Goal: Task Accomplishment & Management: Use online tool/utility

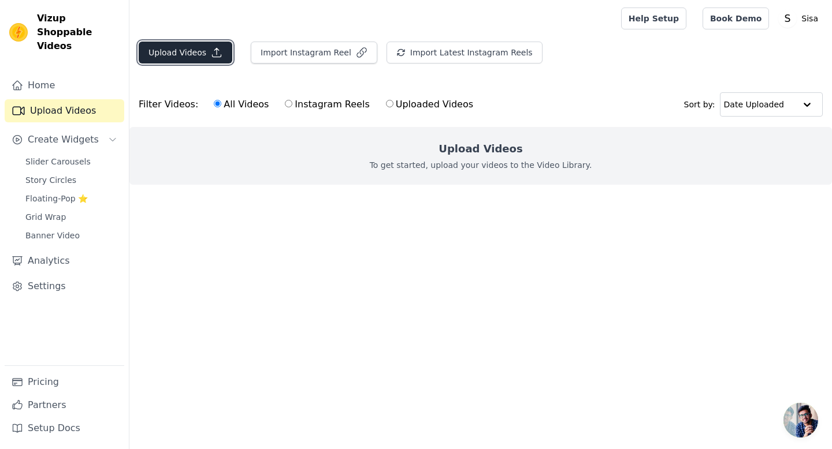
click at [204, 55] on button "Upload Videos" at bounding box center [186, 53] width 94 height 22
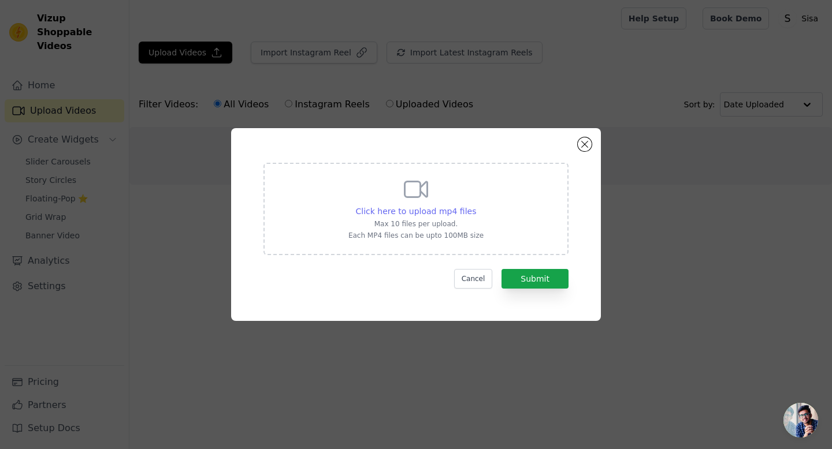
click at [393, 210] on span "Click here to upload mp4 files" at bounding box center [416, 211] width 121 height 9
click at [475, 206] on input "Click here to upload mp4 files Max 10 files per upload. Each MP4 files can be u…" at bounding box center [475, 205] width 1 height 1
type input "C:\fakepath\b1video.mp4"
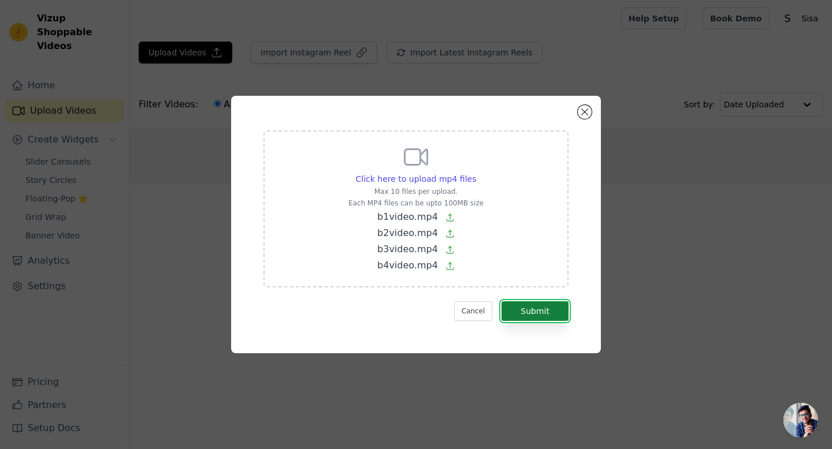
click at [548, 309] on button "Submit" at bounding box center [534, 312] width 67 height 20
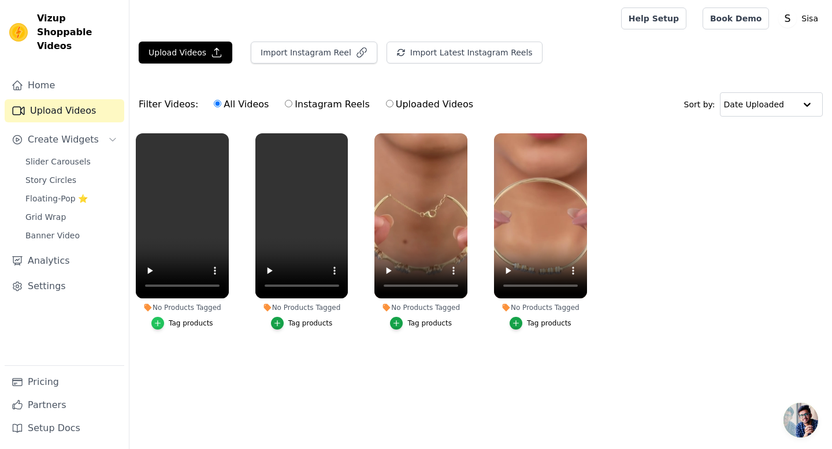
click at [158, 322] on icon "button" at bounding box center [158, 323] width 8 height 8
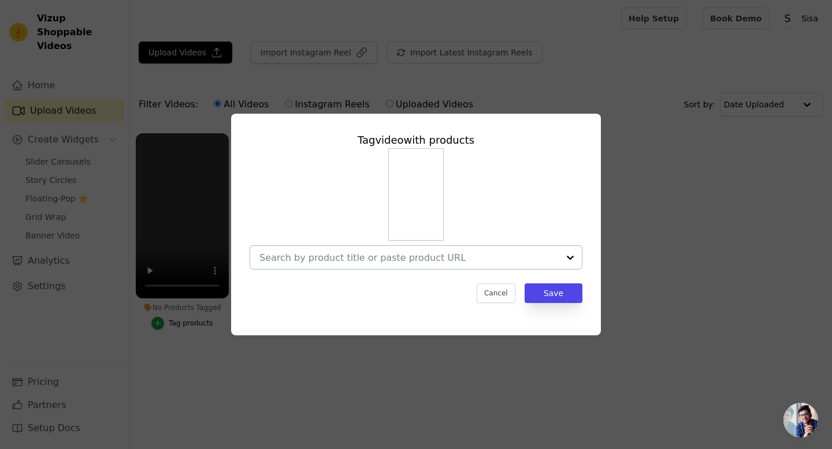
click at [567, 257] on div at bounding box center [570, 257] width 23 height 23
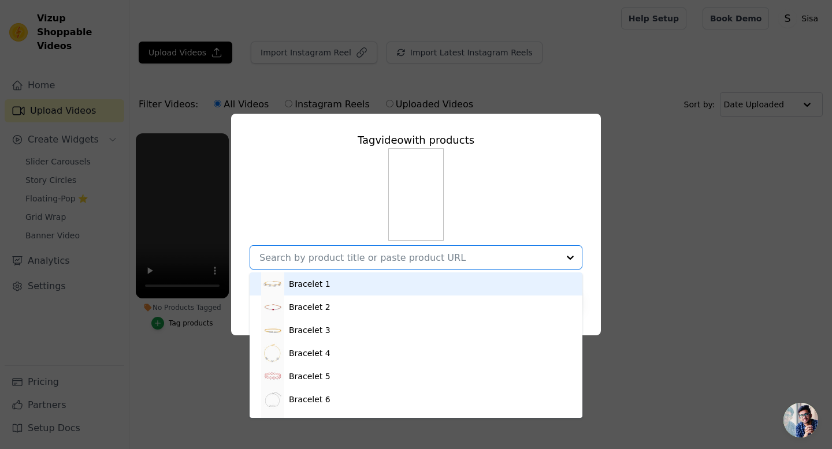
click at [423, 284] on div "Bracelet 1" at bounding box center [416, 284] width 310 height 23
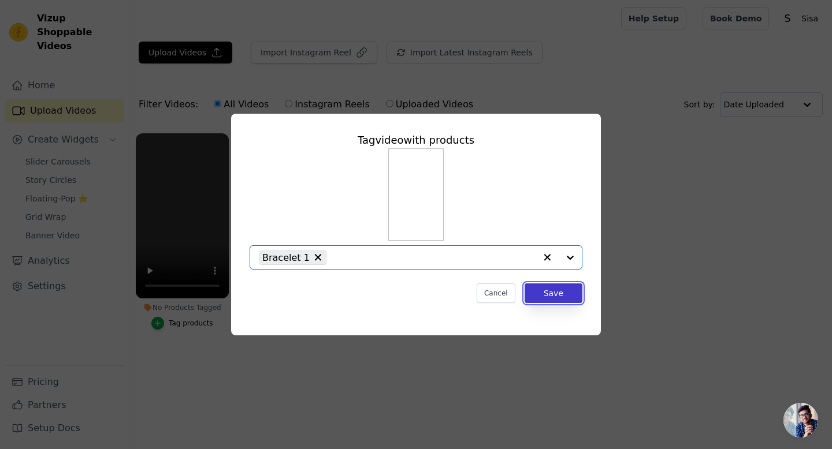
click at [559, 291] on button "Save" at bounding box center [554, 294] width 58 height 20
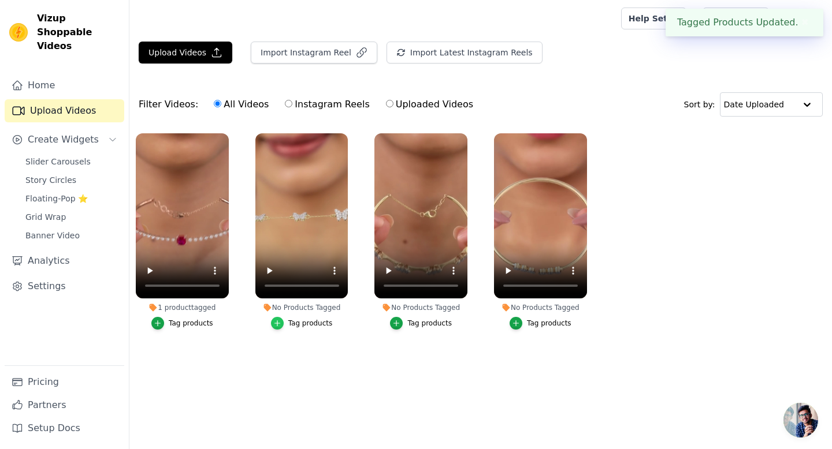
click at [277, 325] on icon "button" at bounding box center [277, 323] width 8 height 8
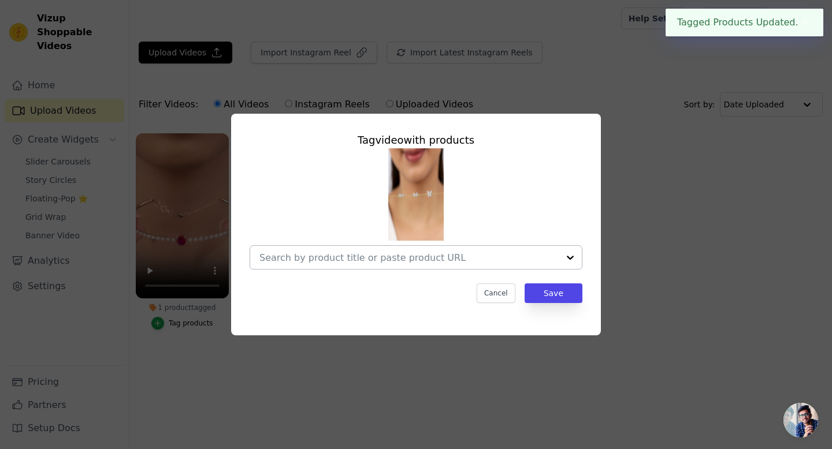
click at [572, 259] on div at bounding box center [570, 257] width 23 height 23
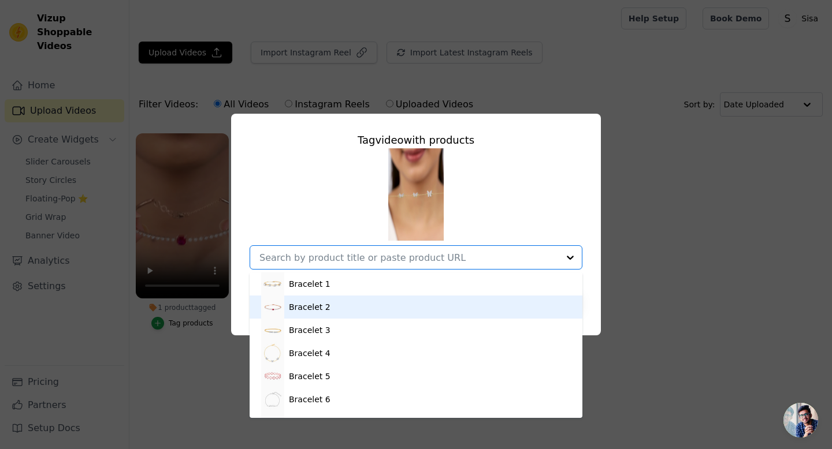
click at [370, 310] on div "Bracelet 2" at bounding box center [416, 307] width 310 height 23
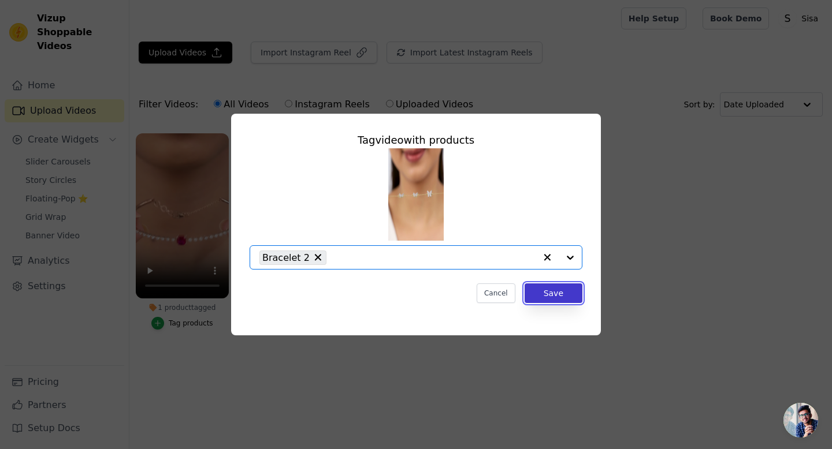
click at [561, 293] on button "Save" at bounding box center [554, 294] width 58 height 20
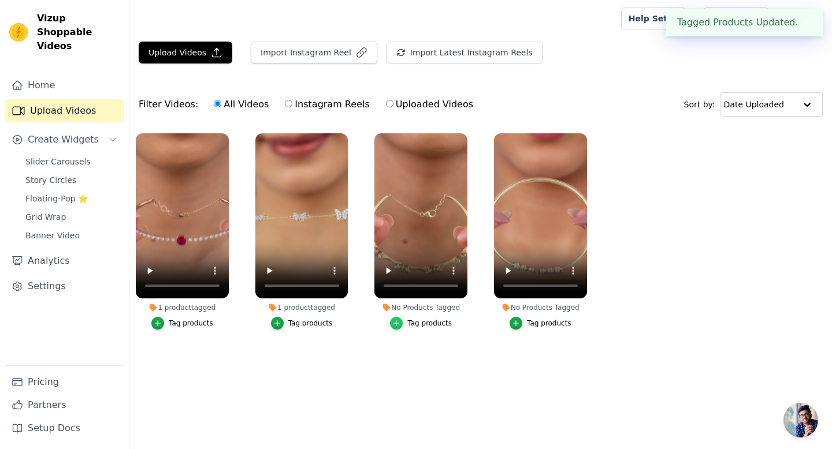
click at [401, 322] on div "button" at bounding box center [396, 323] width 13 height 13
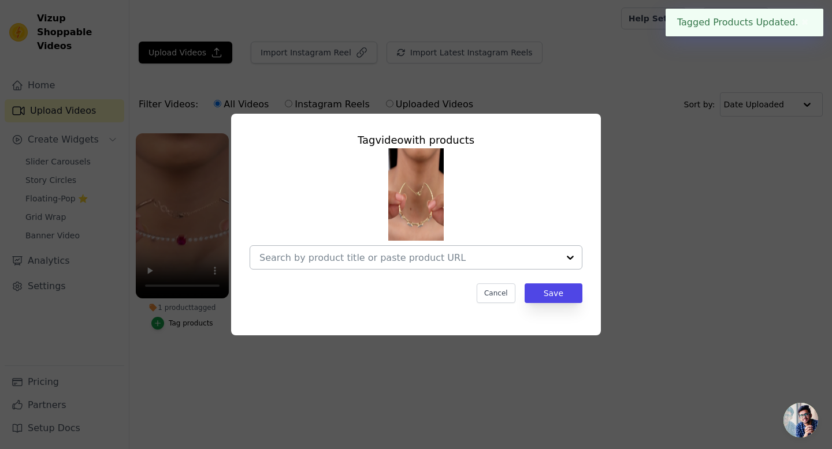
click at [570, 258] on div at bounding box center [570, 257] width 23 height 23
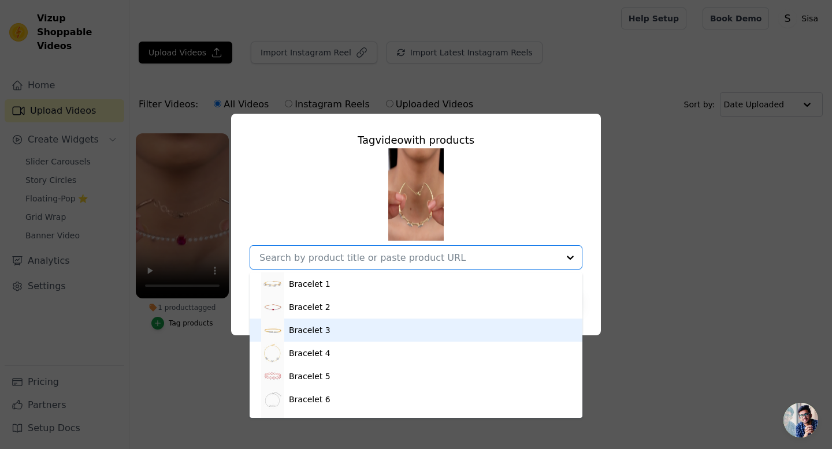
click at [387, 337] on div "Bracelet 3" at bounding box center [416, 330] width 310 height 23
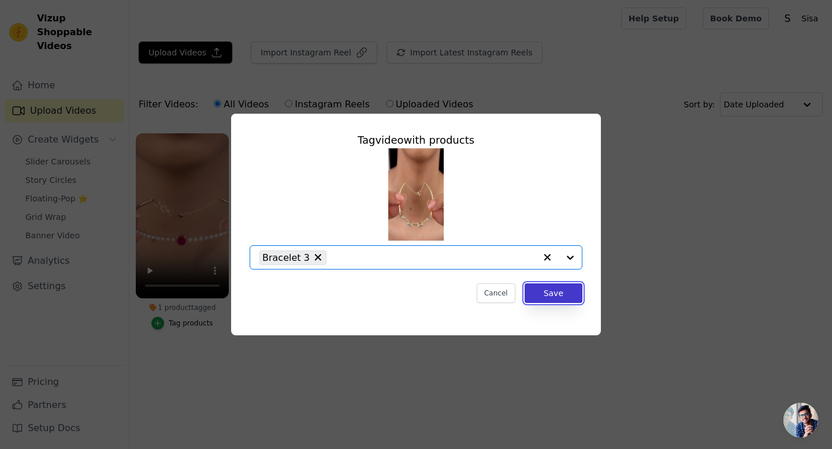
click at [574, 295] on button "Save" at bounding box center [554, 294] width 58 height 20
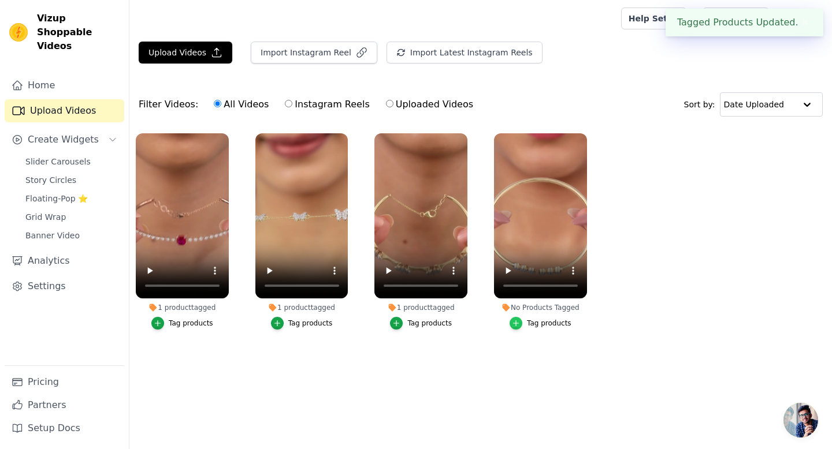
click at [514, 323] on icon "button" at bounding box center [516, 323] width 5 height 5
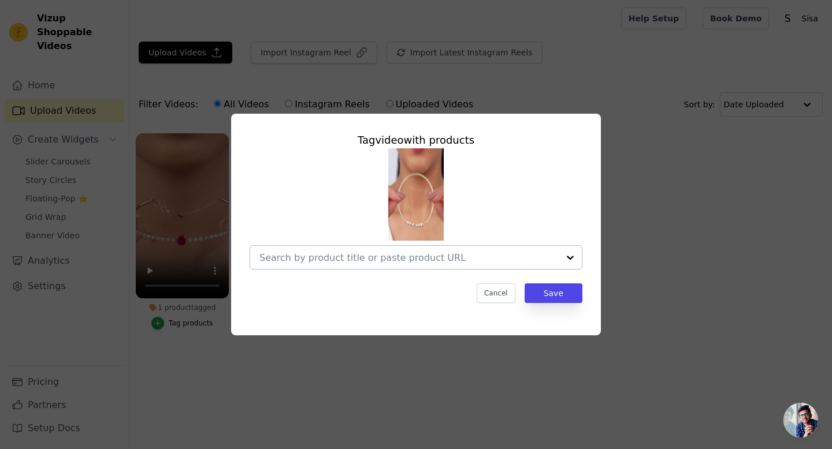
click at [571, 259] on div at bounding box center [570, 257] width 23 height 23
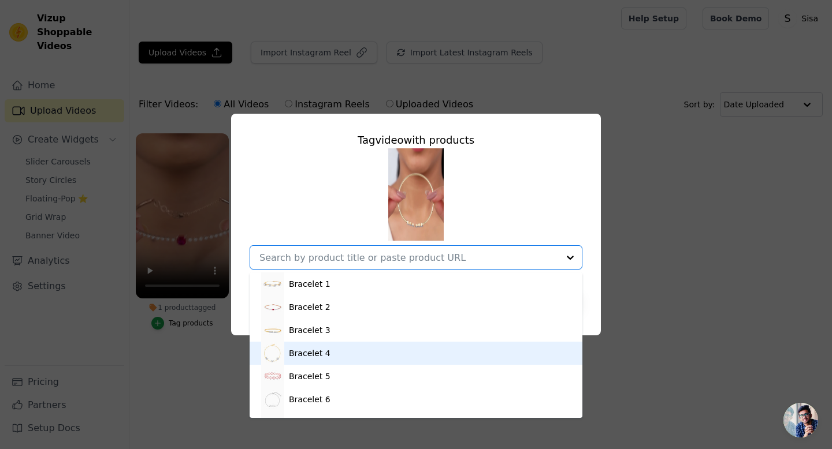
click at [370, 348] on div "Bracelet 4" at bounding box center [416, 353] width 310 height 23
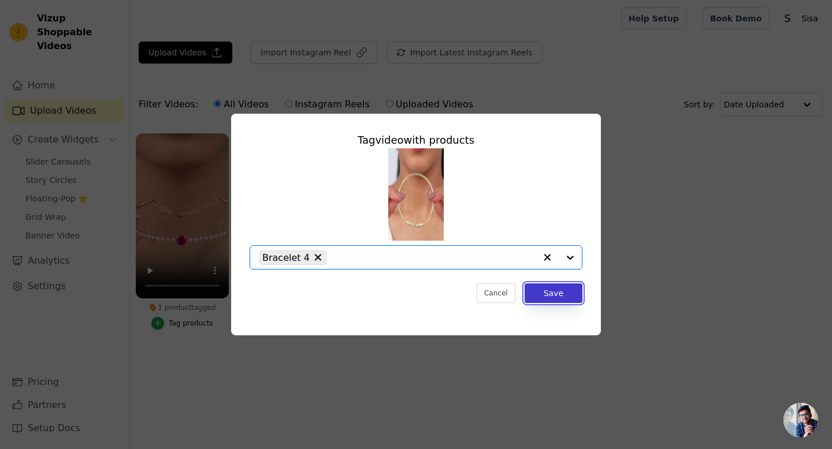
click at [548, 293] on button "Save" at bounding box center [554, 294] width 58 height 20
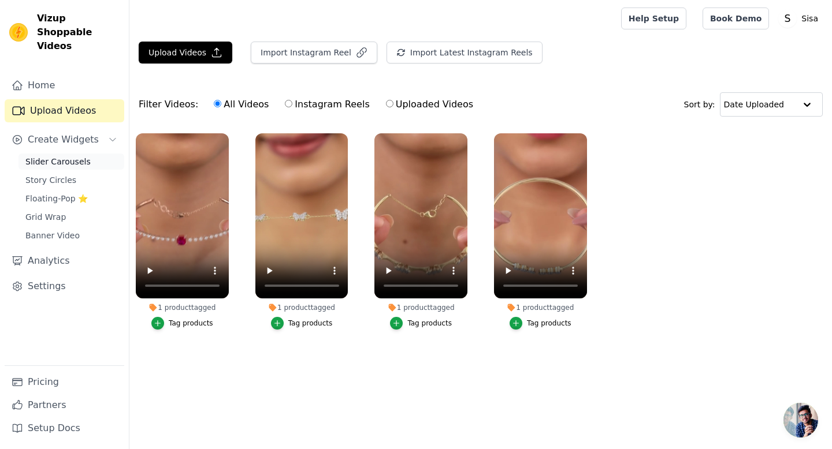
click at [69, 156] on span "Slider Carousels" at bounding box center [57, 162] width 65 height 12
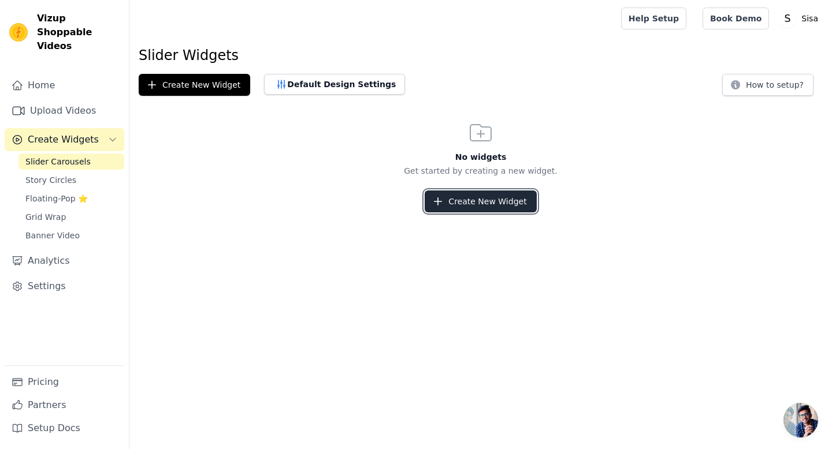
click at [502, 202] on button "Create New Widget" at bounding box center [480, 202] width 111 height 22
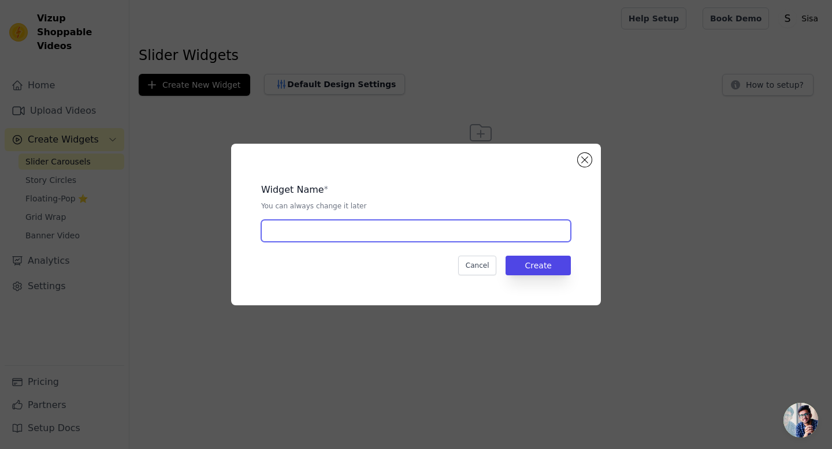
click at [332, 235] on input "text" at bounding box center [416, 231] width 310 height 22
type input "Video Slider"
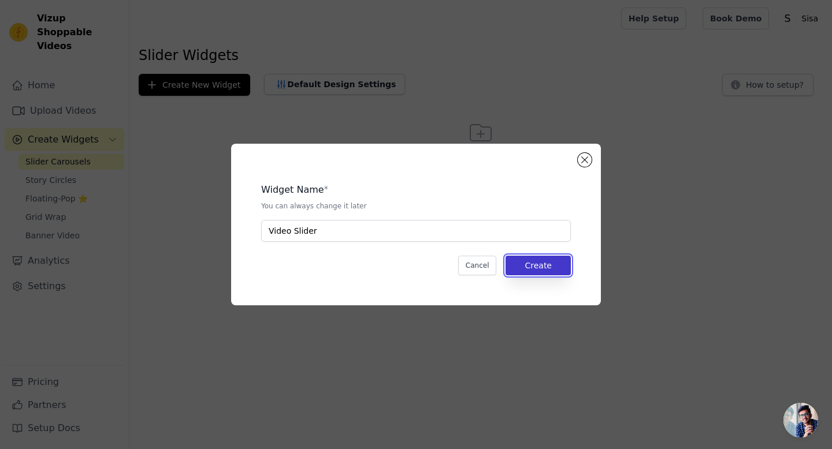
click at [559, 269] on button "Create" at bounding box center [537, 266] width 65 height 20
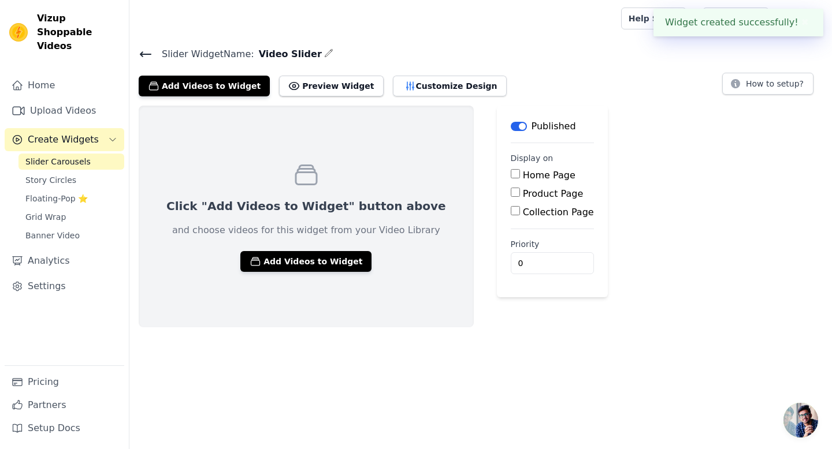
click at [511, 175] on input "Home Page" at bounding box center [515, 173] width 9 height 9
checkbox input "true"
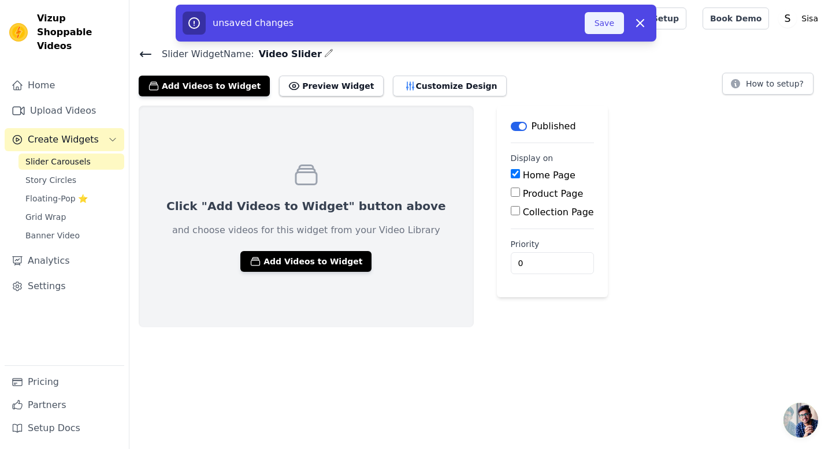
click at [605, 19] on button "Save" at bounding box center [604, 23] width 39 height 22
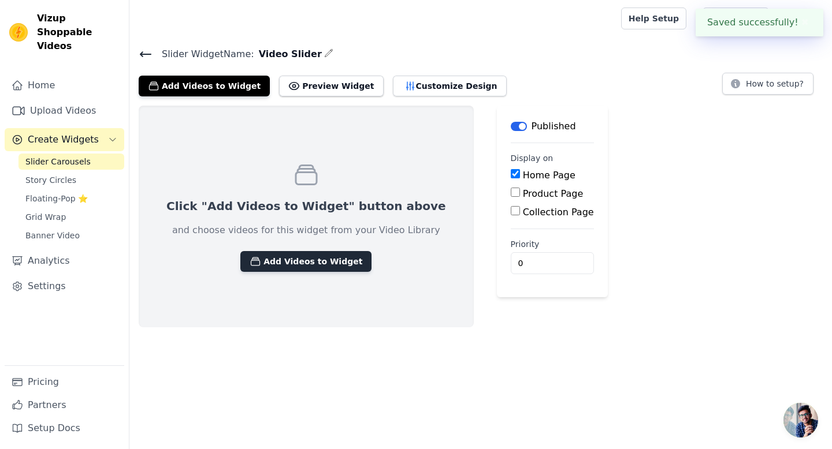
click at [300, 260] on button "Add Videos to Widget" at bounding box center [305, 261] width 131 height 21
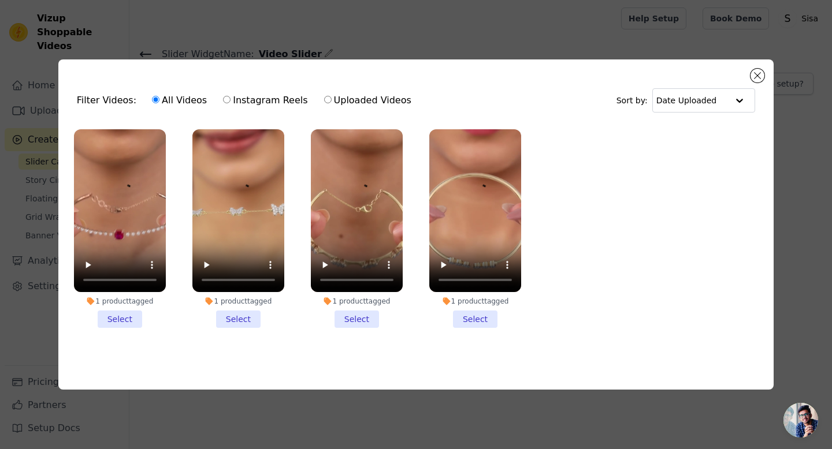
click at [116, 318] on li "1 product tagged Select" at bounding box center [120, 228] width 92 height 199
click at [0, 0] on input "1 product tagged Select" at bounding box center [0, 0] width 0 height 0
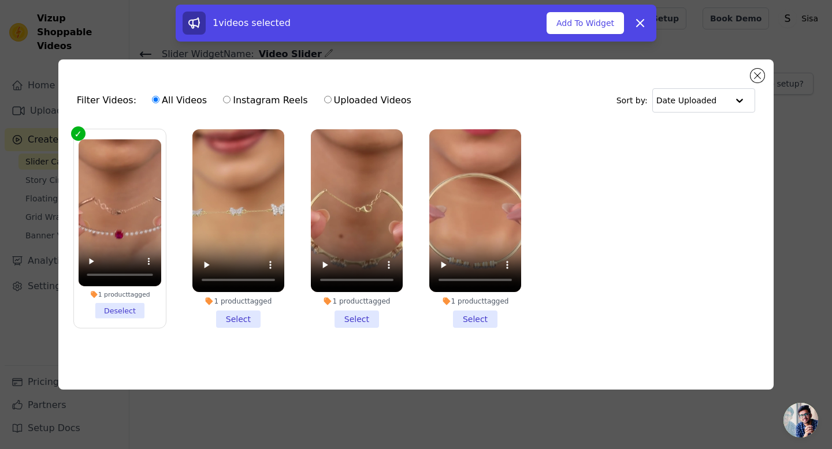
click at [236, 324] on li "1 product tagged Select" at bounding box center [238, 228] width 92 height 199
click at [0, 0] on input "1 product tagged Select" at bounding box center [0, 0] width 0 height 0
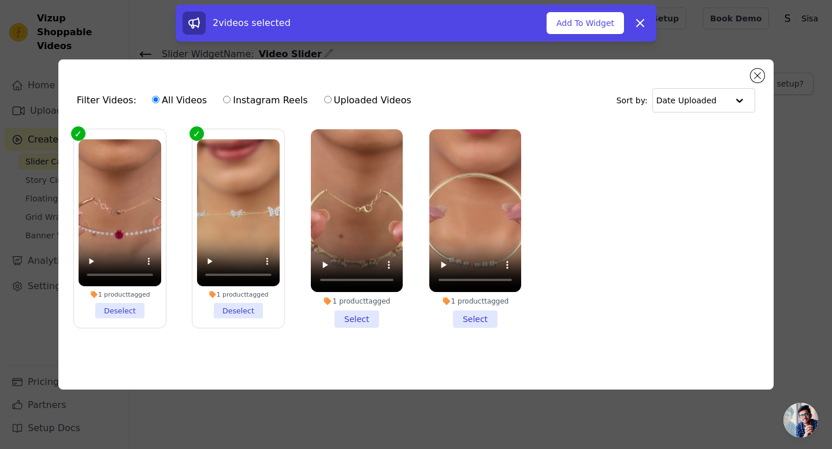
click at [358, 321] on li "1 product tagged Select" at bounding box center [357, 228] width 92 height 199
click at [0, 0] on input "1 product tagged Select" at bounding box center [0, 0] width 0 height 0
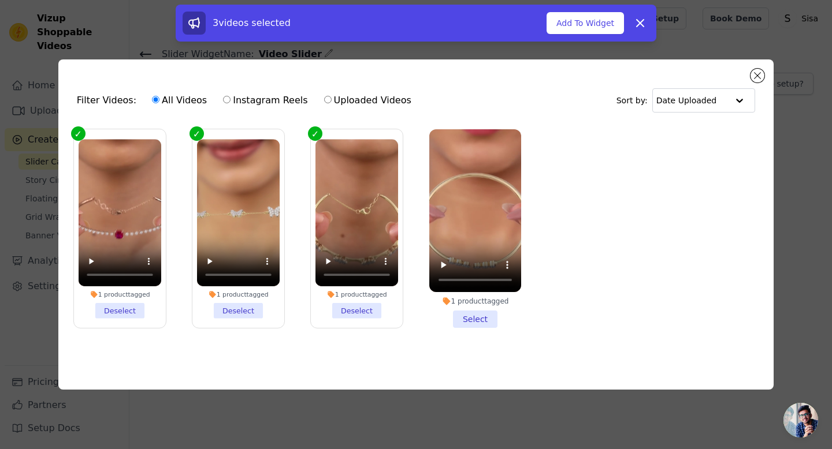
click at [473, 322] on li "1 product tagged Select" at bounding box center [475, 228] width 92 height 199
click at [0, 0] on input "1 product tagged Select" at bounding box center [0, 0] width 0 height 0
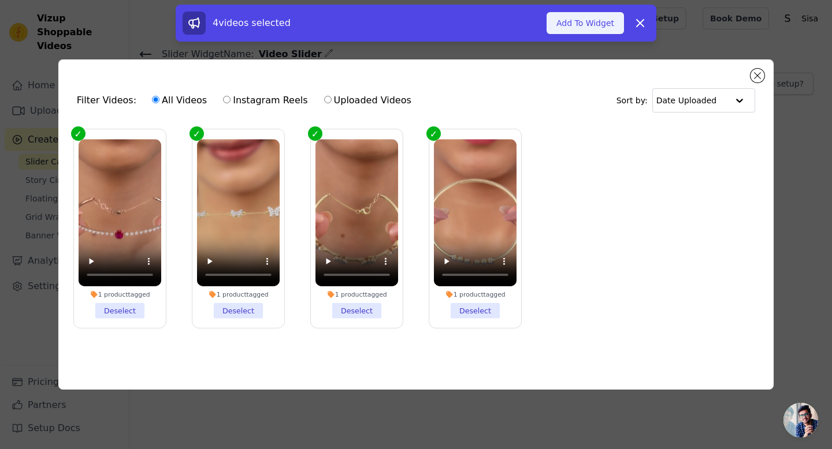
click at [587, 24] on button "Add To Widget" at bounding box center [584, 23] width 77 height 22
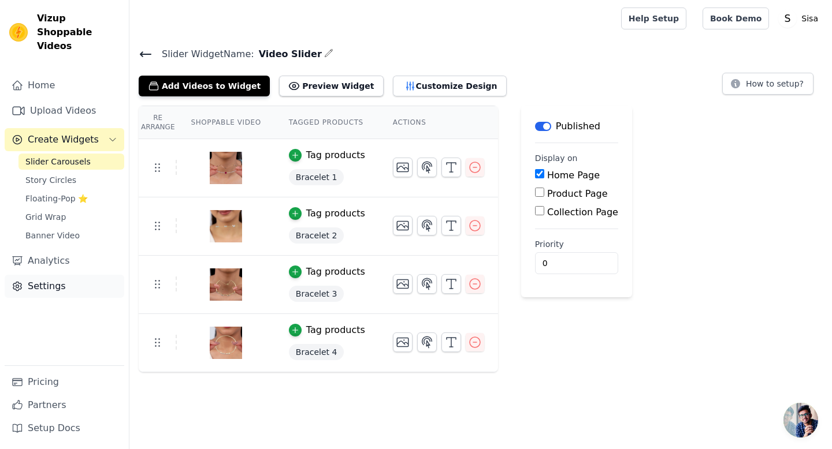
click at [47, 275] on link "Settings" at bounding box center [65, 286] width 120 height 23
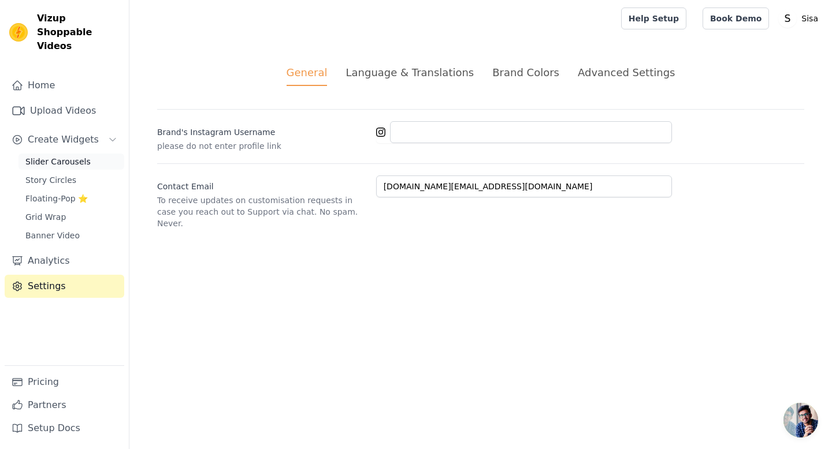
click at [50, 156] on span "Slider Carousels" at bounding box center [57, 162] width 65 height 12
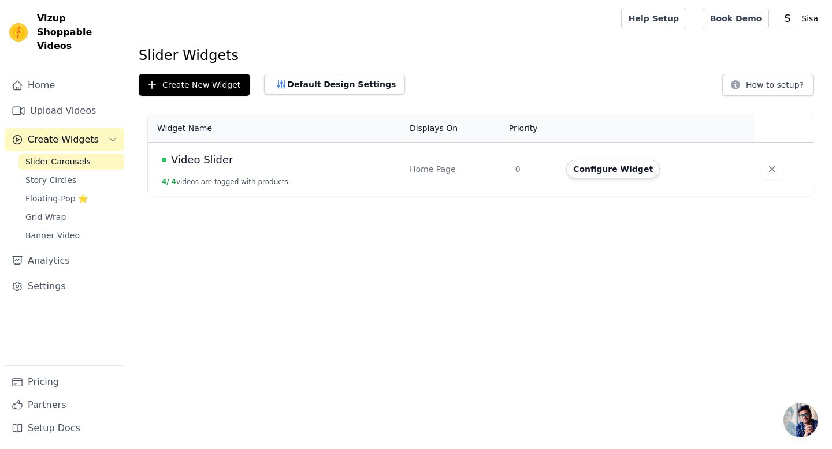
click at [204, 163] on span "Video Slider" at bounding box center [202, 160] width 62 height 16
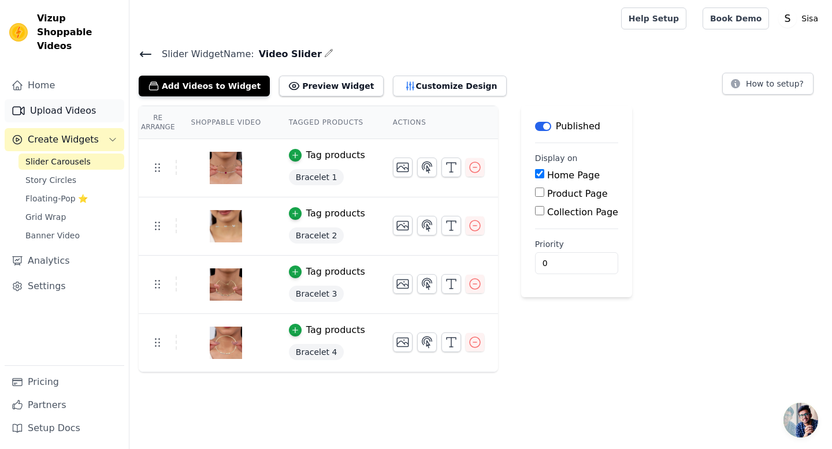
click at [45, 99] on link "Upload Videos" at bounding box center [65, 110] width 120 height 23
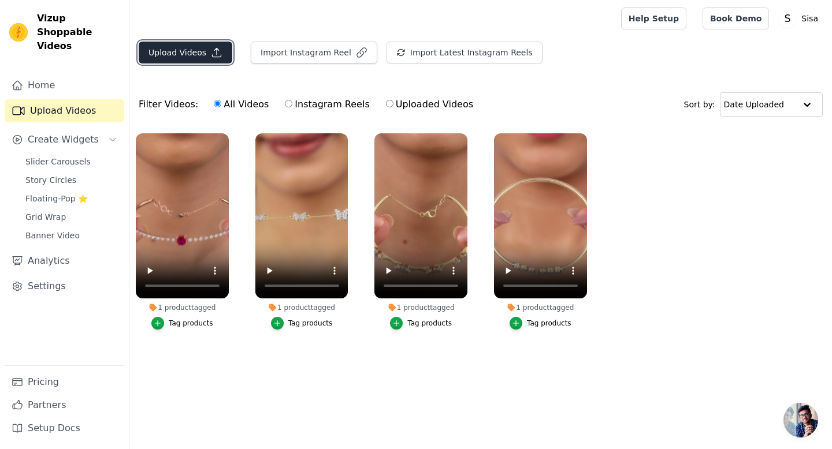
click at [192, 53] on button "Upload Videos" at bounding box center [186, 53] width 94 height 22
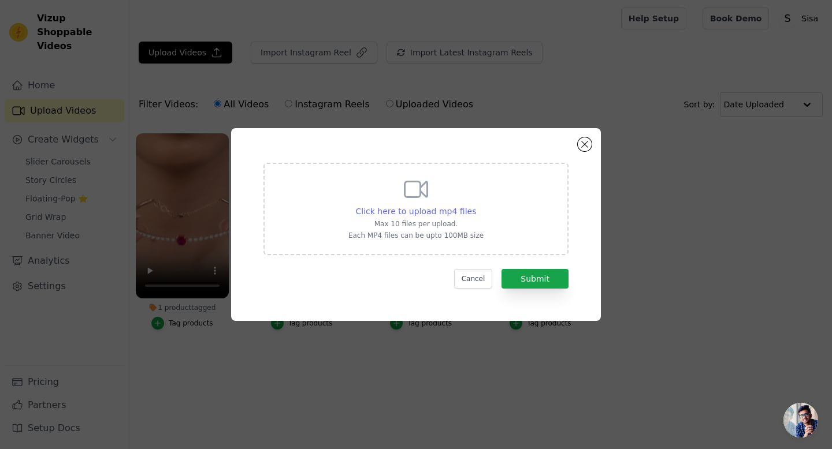
click at [425, 213] on span "Click here to upload mp4 files" at bounding box center [416, 211] width 121 height 9
click at [475, 206] on input "Click here to upload mp4 files Max 10 files per upload. Each MP4 files can be u…" at bounding box center [475, 205] width 1 height 1
type input "C:\fakepath\b5video.mp4"
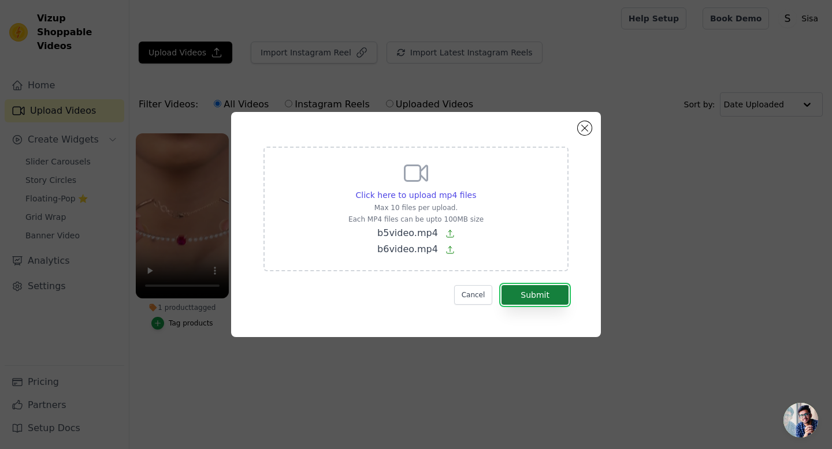
click at [551, 297] on button "Submit" at bounding box center [534, 295] width 67 height 20
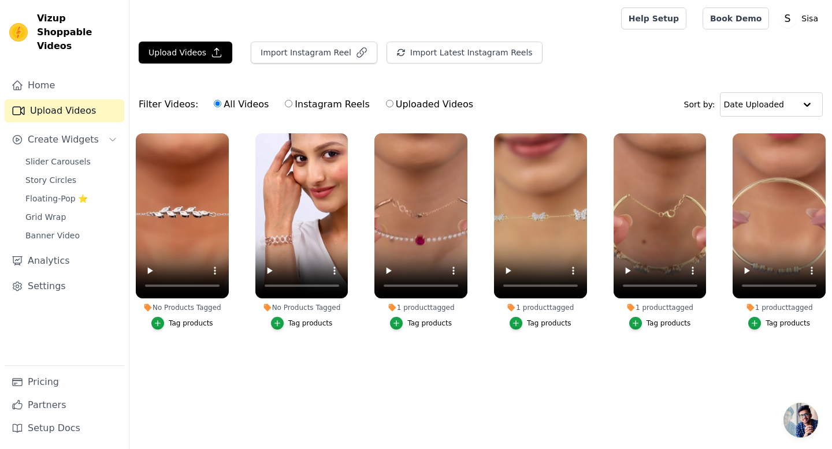
click at [182, 324] on div "Tag products" at bounding box center [191, 323] width 44 height 9
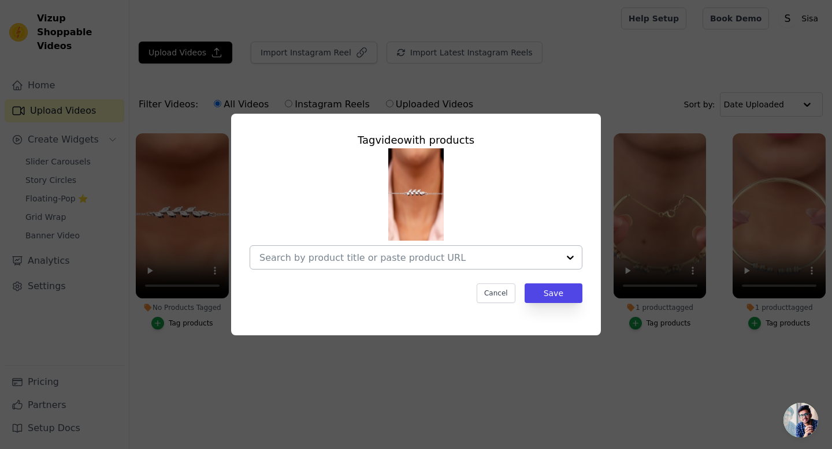
click at [569, 260] on div at bounding box center [570, 257] width 23 height 23
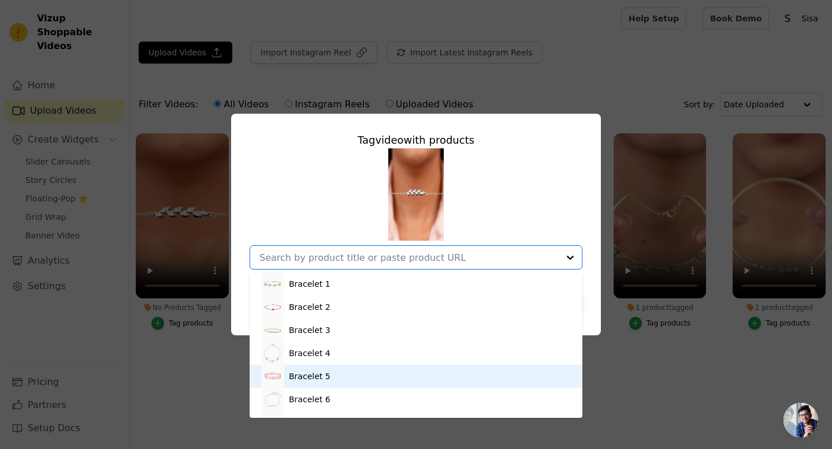
click at [365, 377] on div "Bracelet 5" at bounding box center [416, 376] width 310 height 23
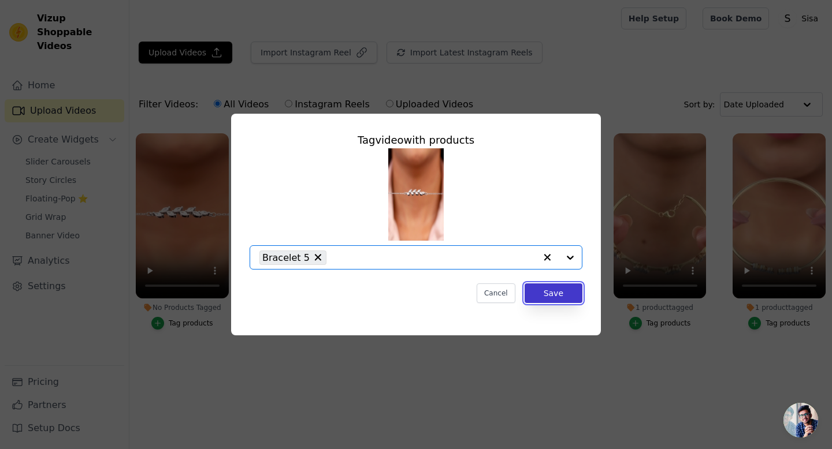
click at [553, 297] on button "Save" at bounding box center [554, 294] width 58 height 20
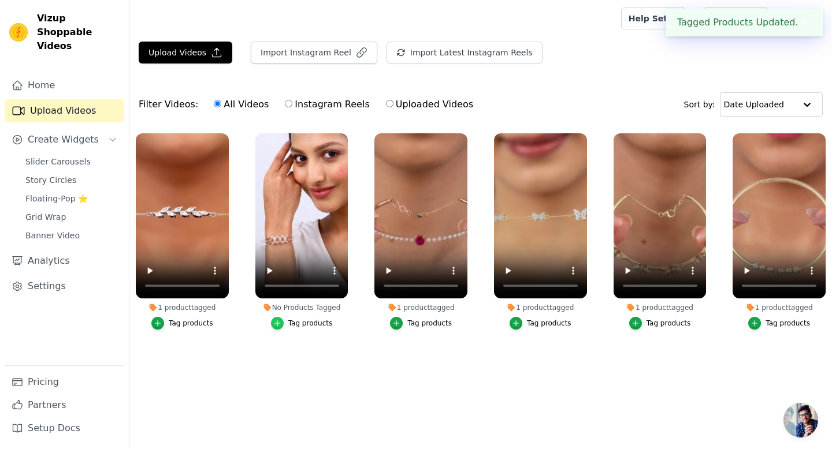
click at [280, 323] on icon "button" at bounding box center [276, 323] width 5 height 5
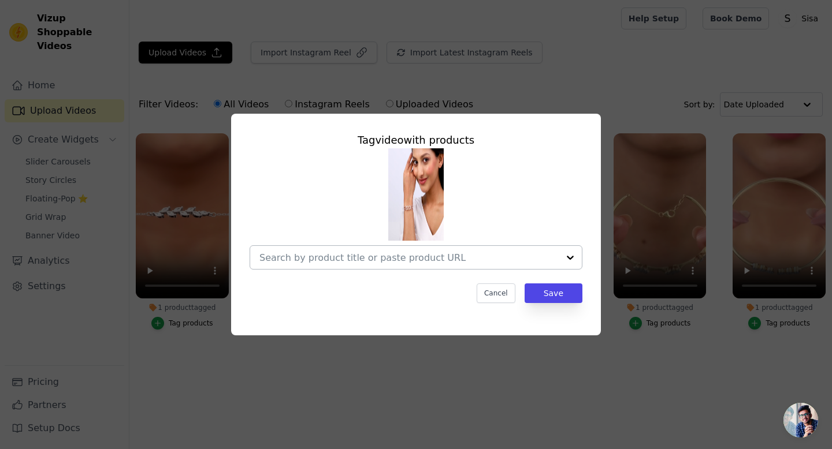
click at [568, 259] on div at bounding box center [570, 257] width 23 height 23
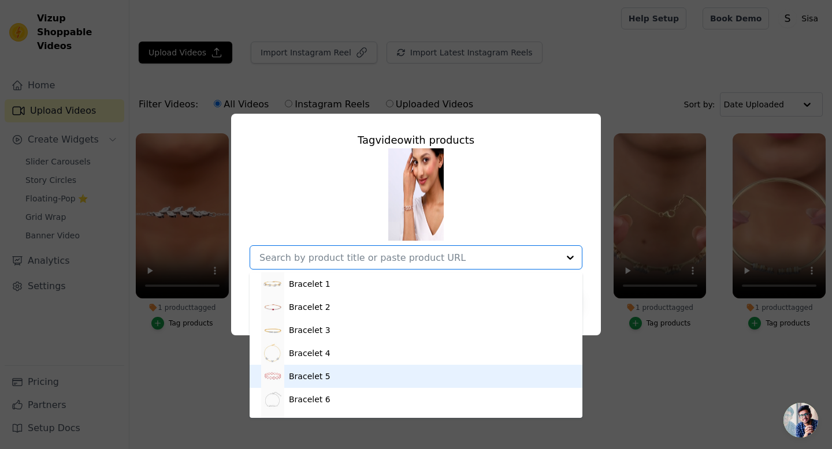
click at [340, 381] on div "Bracelet 5" at bounding box center [416, 376] width 310 height 23
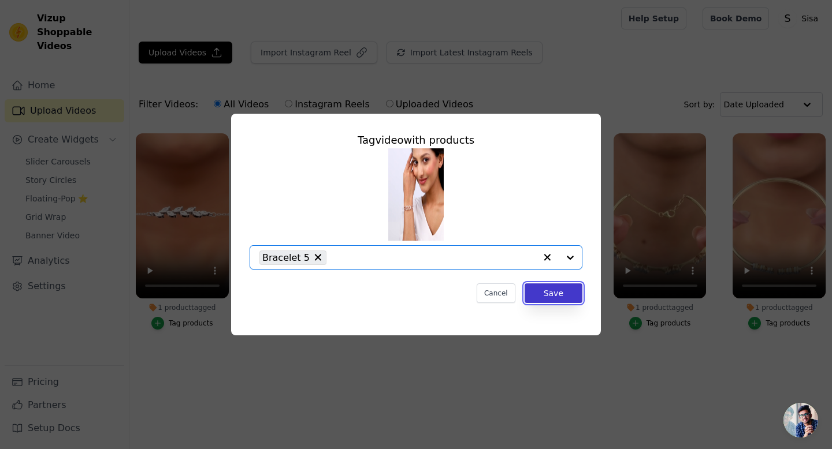
click at [560, 293] on button "Save" at bounding box center [554, 294] width 58 height 20
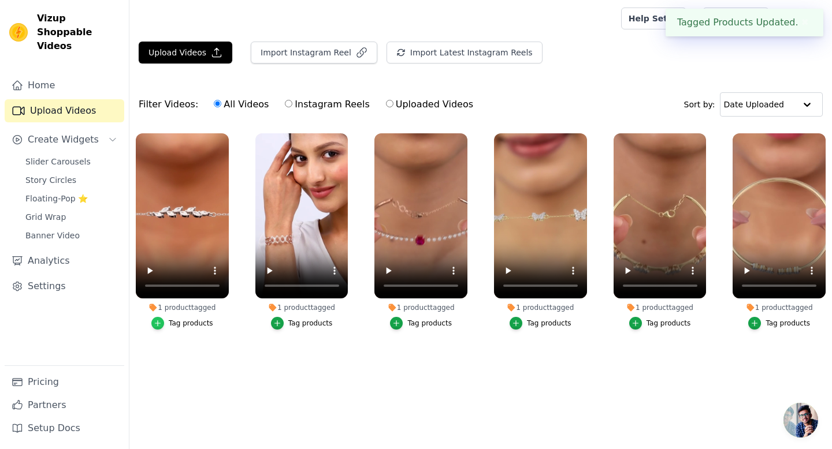
click at [159, 323] on icon "button" at bounding box center [158, 323] width 8 height 8
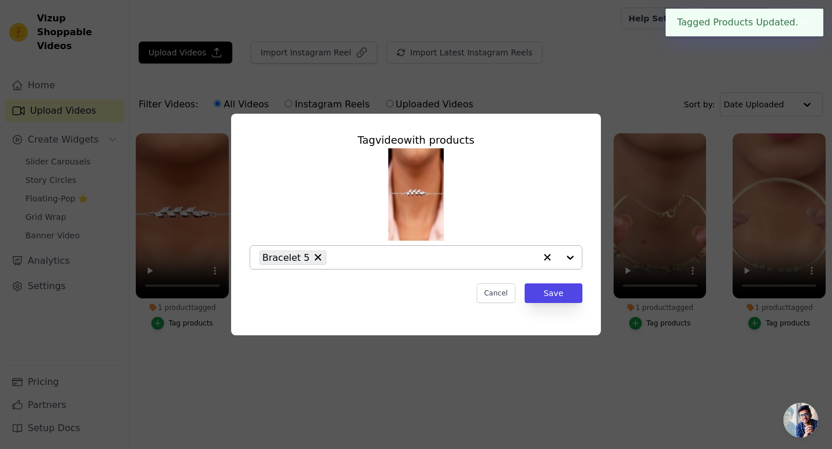
click at [570, 261] on div at bounding box center [558, 257] width 46 height 23
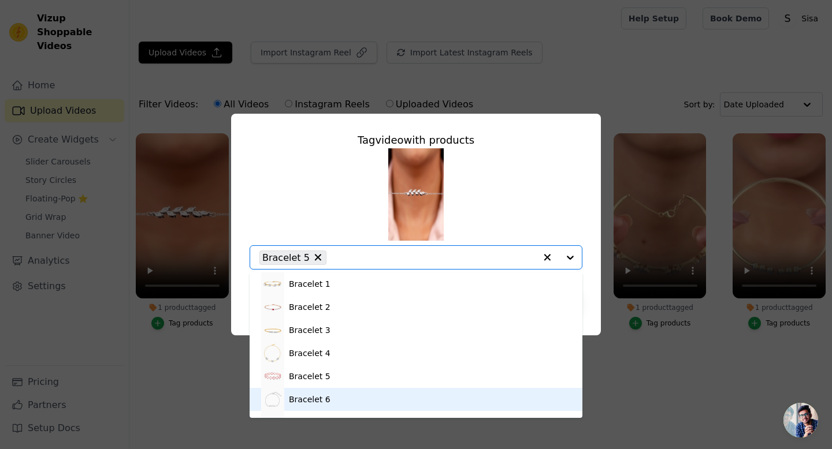
click at [332, 399] on div "Bracelet 6" at bounding box center [416, 399] width 310 height 23
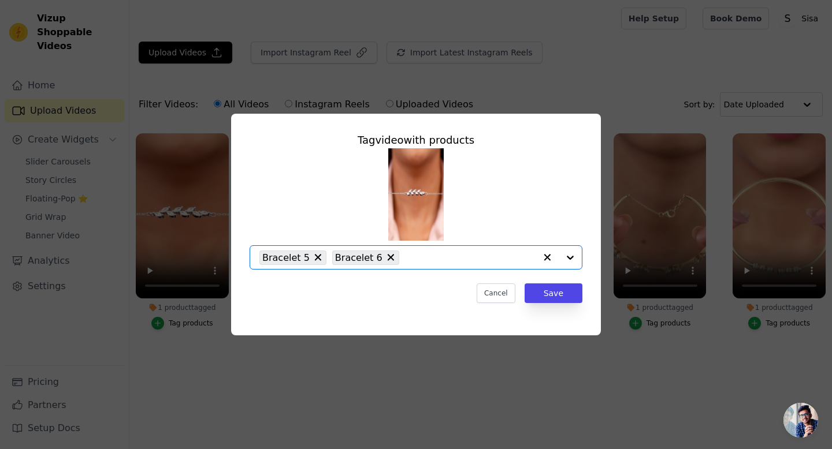
click at [313, 260] on icon at bounding box center [318, 258] width 12 height 12
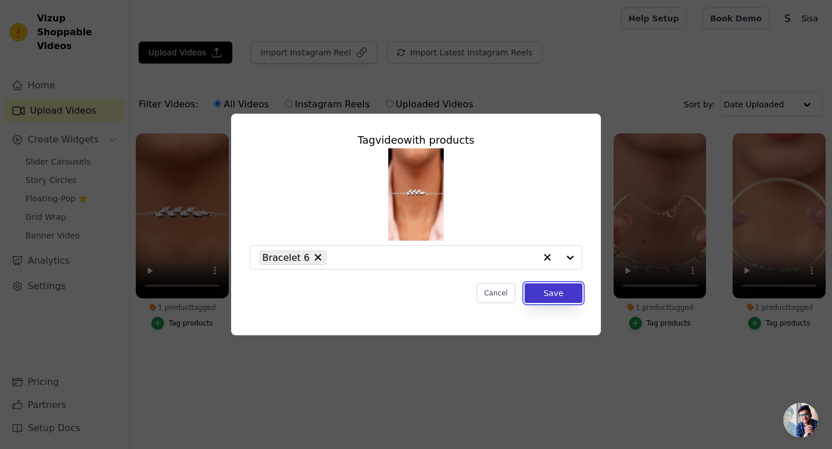
click at [566, 297] on button "Save" at bounding box center [554, 294] width 58 height 20
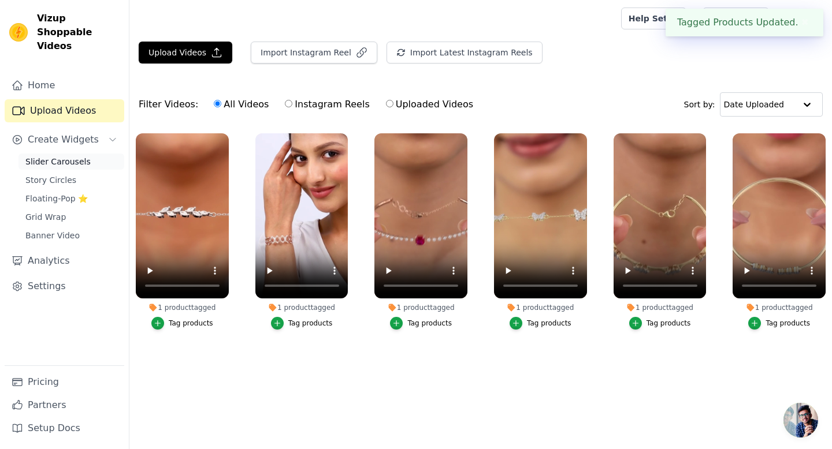
click at [71, 156] on span "Slider Carousels" at bounding box center [57, 162] width 65 height 12
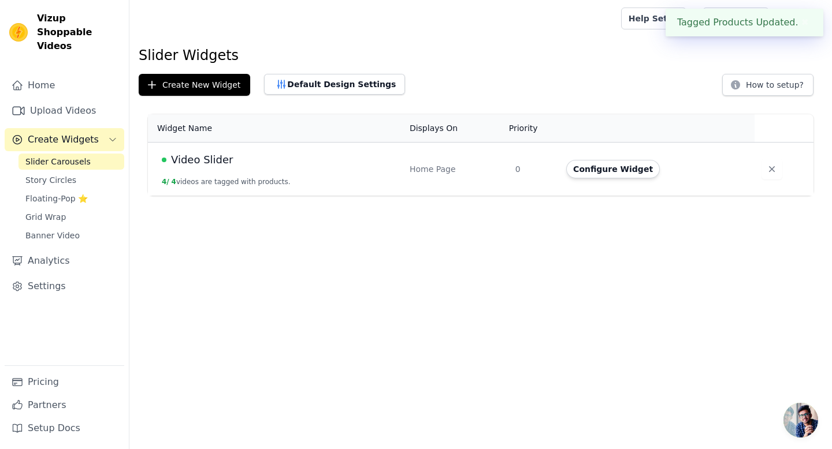
click at [247, 174] on td "Video Slider 4 / 4 videos are tagged with products." at bounding box center [275, 170] width 255 height 54
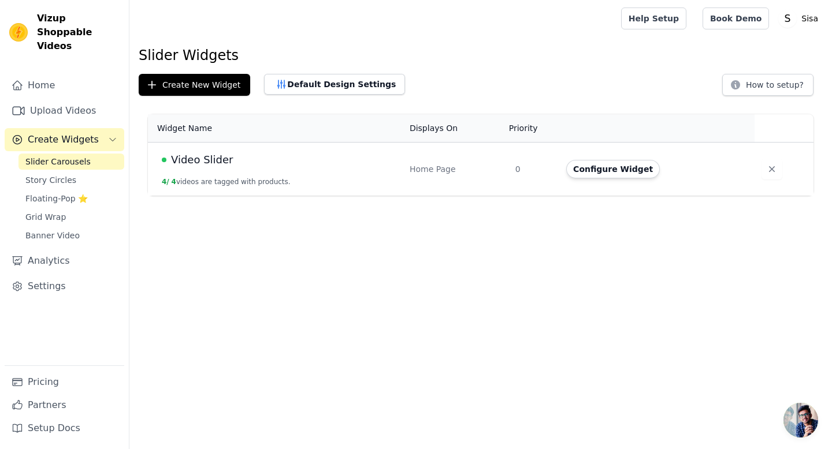
click at [192, 158] on span "Video Slider" at bounding box center [202, 160] width 62 height 16
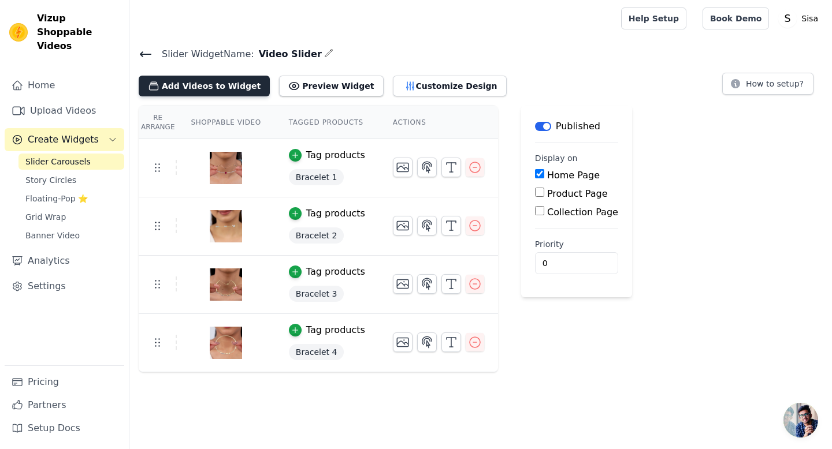
click at [225, 88] on button "Add Videos to Widget" at bounding box center [204, 86] width 131 height 21
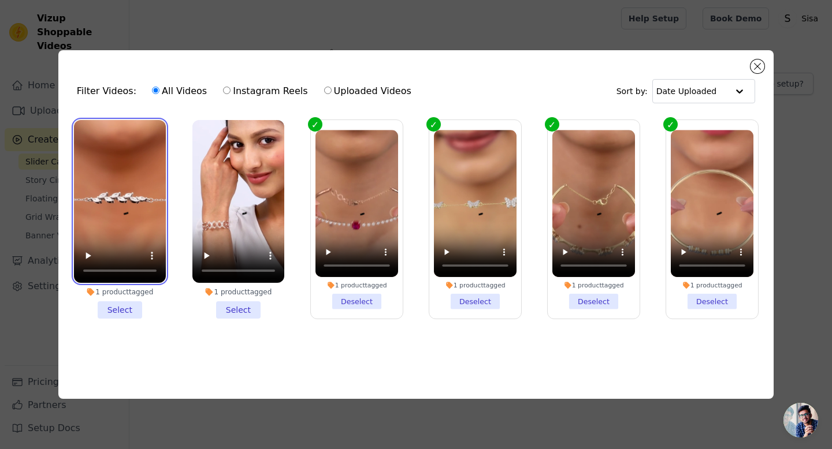
click at [124, 202] on video at bounding box center [120, 201] width 92 height 163
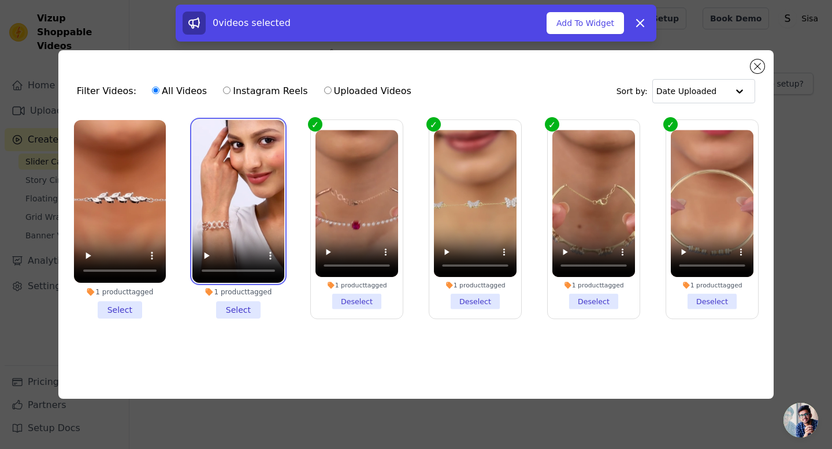
click at [220, 195] on video at bounding box center [238, 201] width 92 height 163
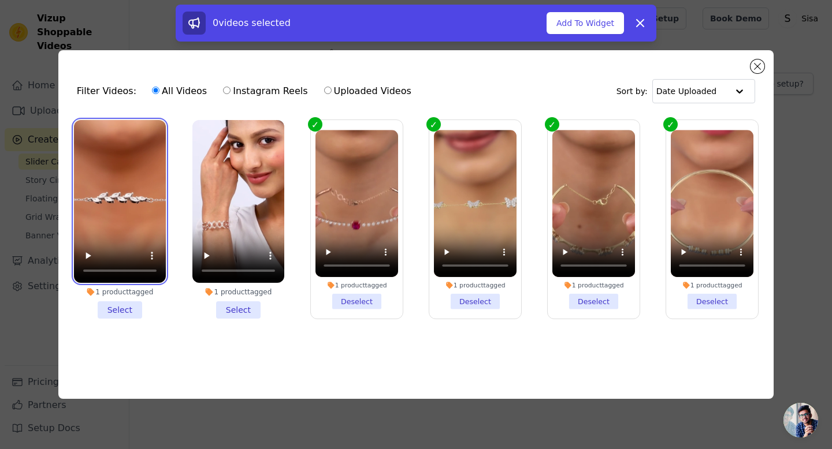
click at [137, 184] on video at bounding box center [120, 201] width 92 height 163
click at [122, 310] on li "1 product tagged Select" at bounding box center [120, 219] width 92 height 199
click at [0, 0] on input "1 product tagged Select" at bounding box center [0, 0] width 0 height 0
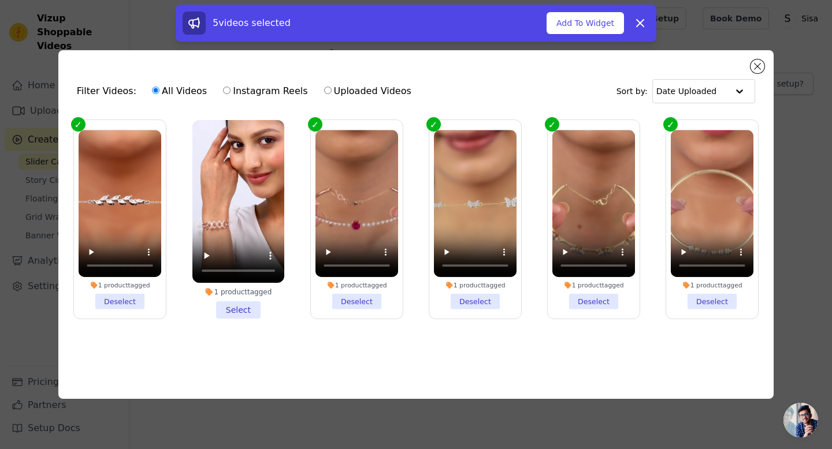
click at [236, 310] on li "1 product tagged Select" at bounding box center [238, 219] width 92 height 199
click at [0, 0] on input "1 product tagged Select" at bounding box center [0, 0] width 0 height 0
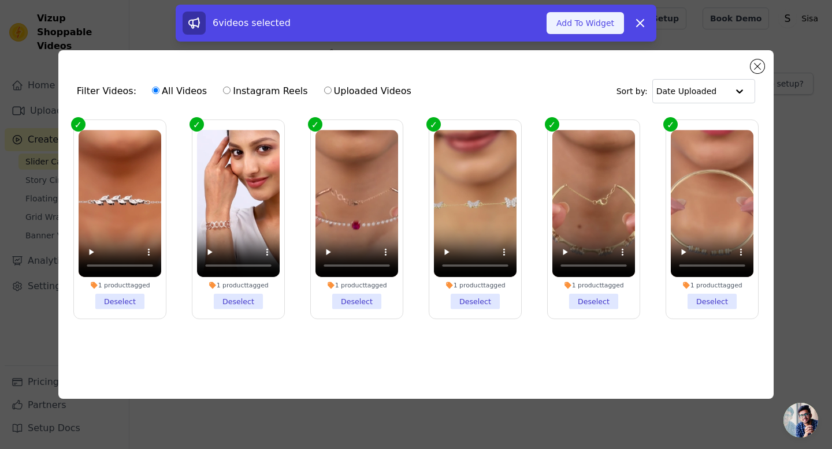
click at [594, 27] on button "Add To Widget" at bounding box center [584, 23] width 77 height 22
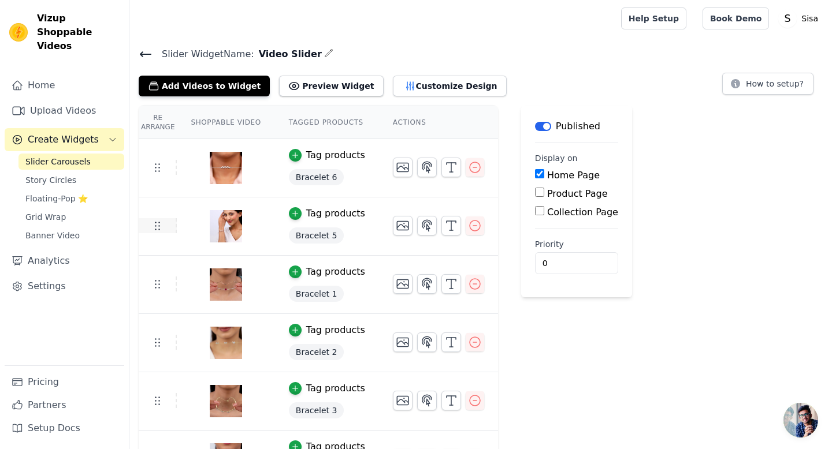
scroll to position [39, 0]
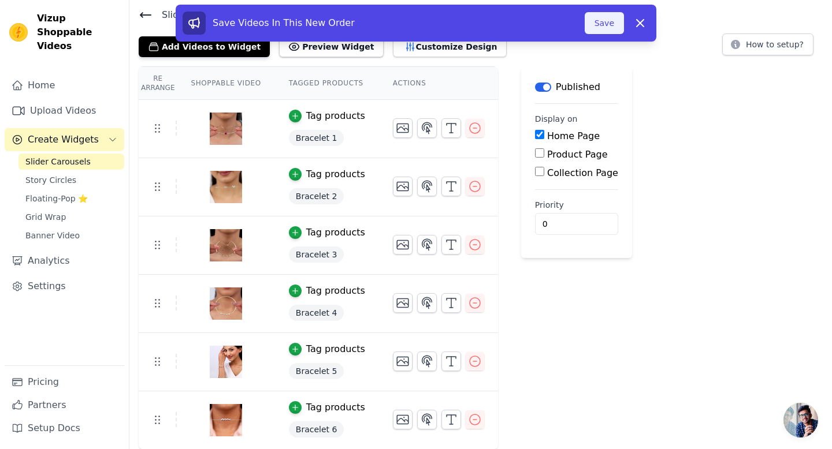
click at [601, 21] on button "Save" at bounding box center [604, 23] width 39 height 22
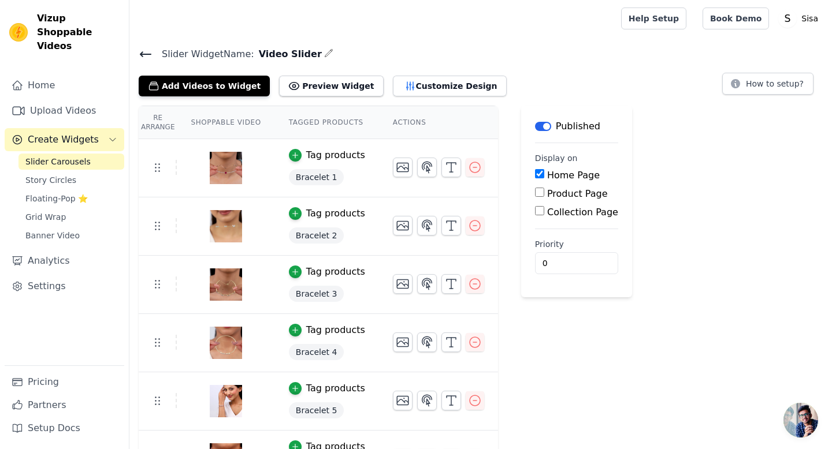
click at [147, 48] on icon at bounding box center [146, 54] width 14 height 14
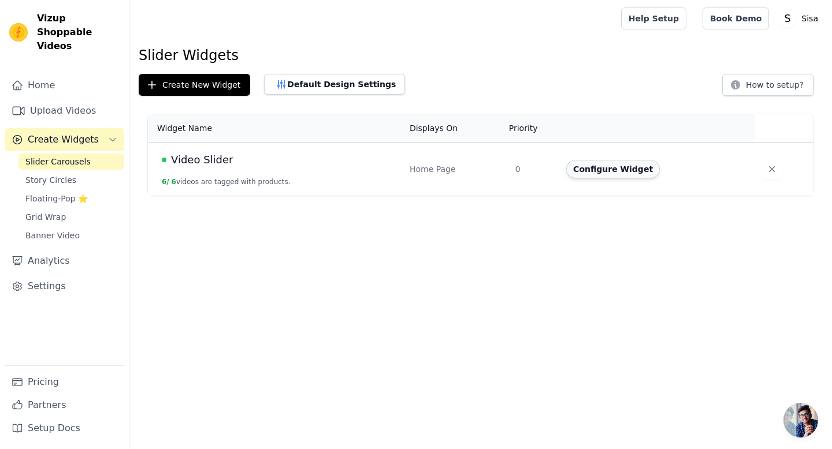
click at [618, 169] on button "Configure Widget" at bounding box center [613, 169] width 94 height 18
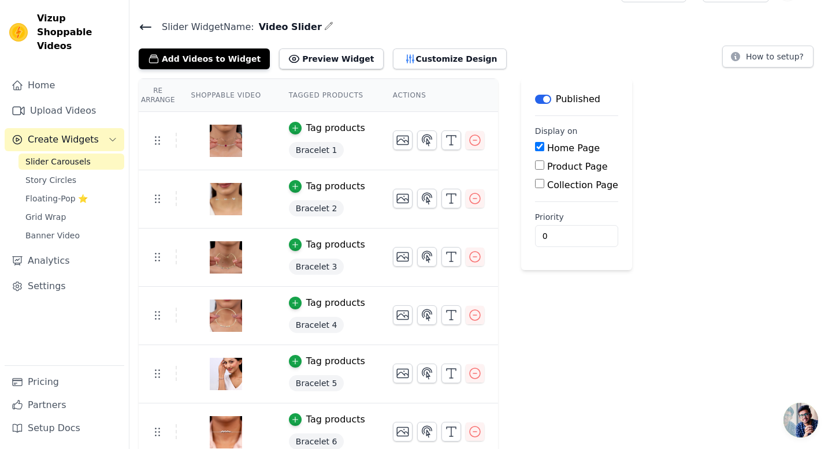
scroll to position [39, 0]
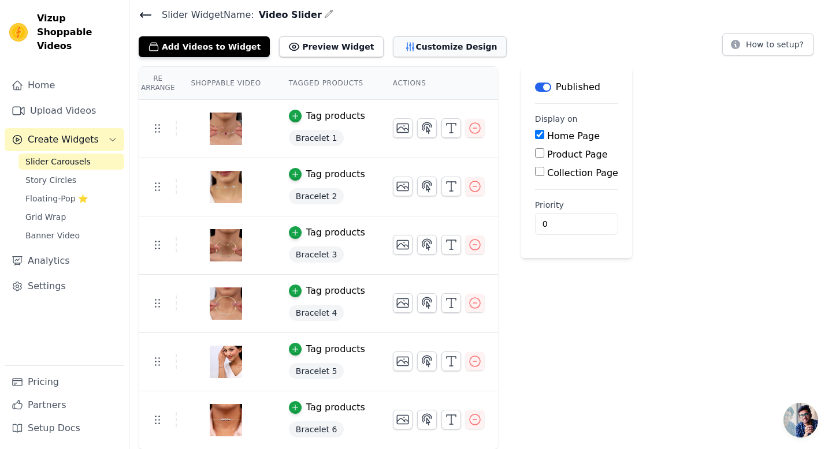
click at [423, 49] on button "Customize Design" at bounding box center [450, 46] width 114 height 21
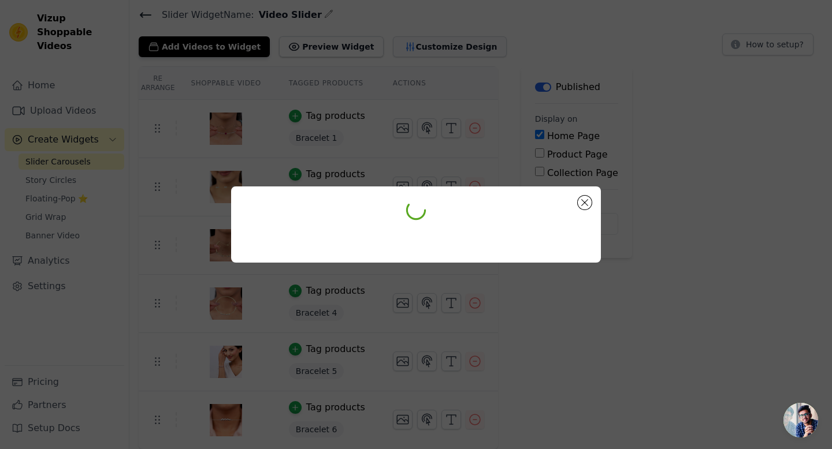
scroll to position [0, 0]
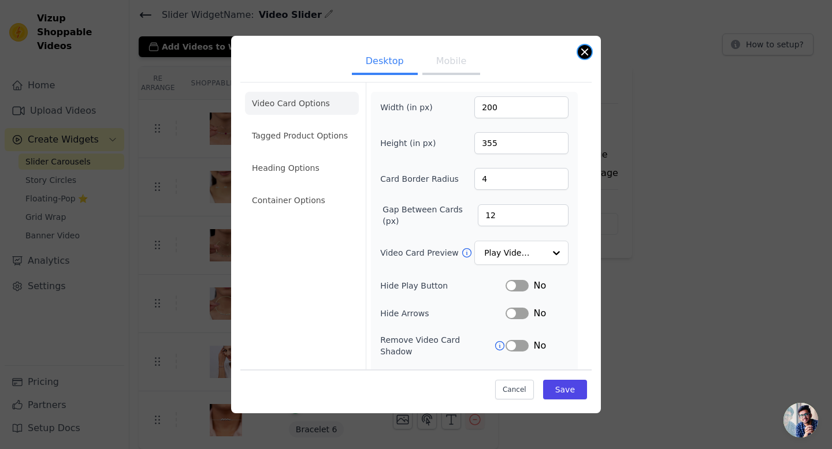
click at [587, 50] on button "Close modal" at bounding box center [585, 52] width 14 height 14
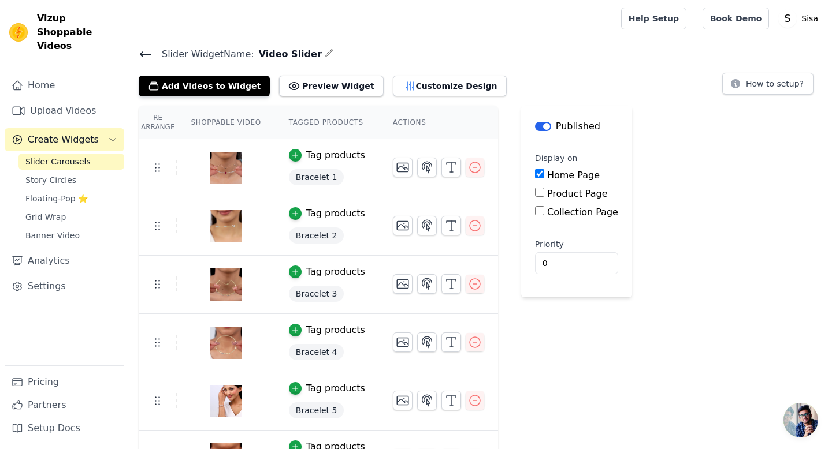
scroll to position [39, 0]
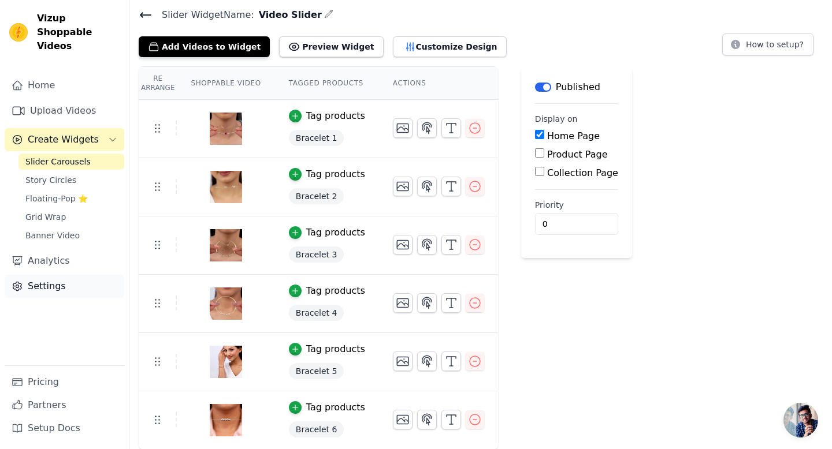
click at [44, 275] on link "Settings" at bounding box center [65, 286] width 120 height 23
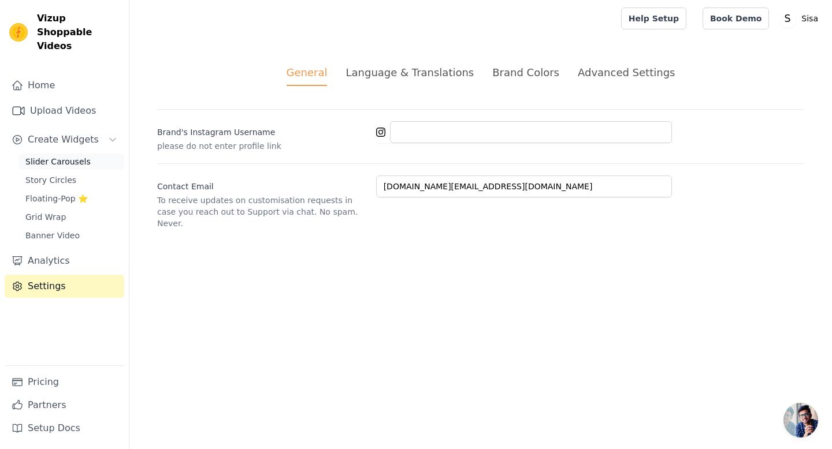
click at [59, 156] on span "Slider Carousels" at bounding box center [57, 162] width 65 height 12
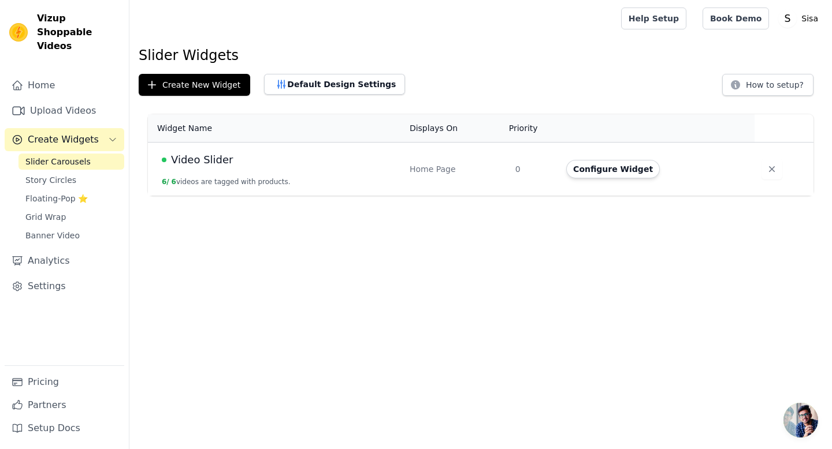
click at [259, 182] on button "6 / 6 videos are tagged with products." at bounding box center [226, 181] width 129 height 9
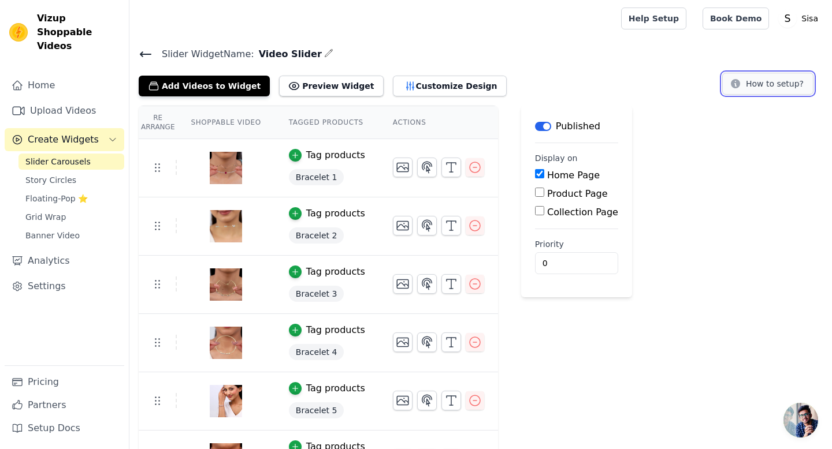
click at [756, 83] on button "How to setup?" at bounding box center [767, 84] width 91 height 22
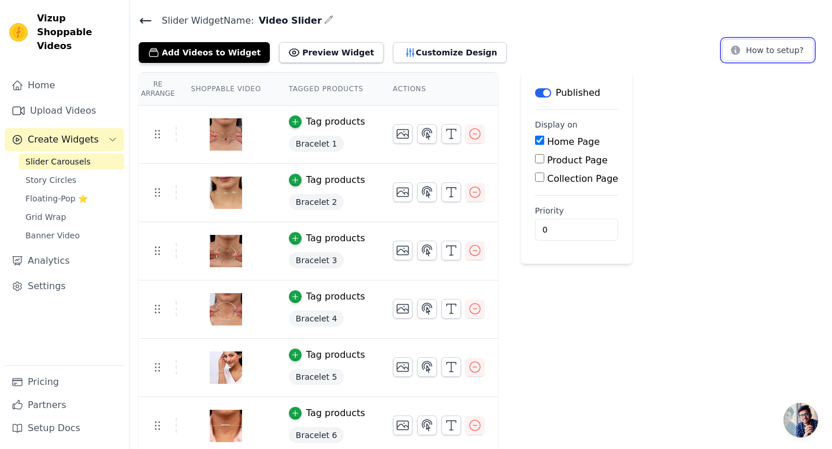
scroll to position [39, 0]
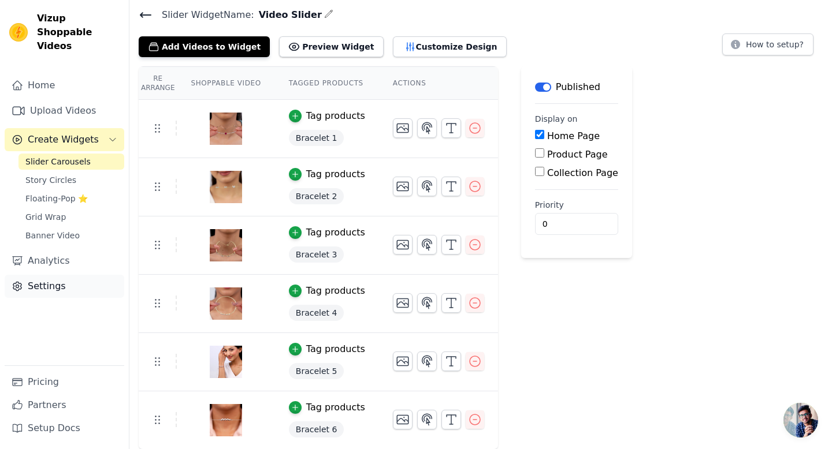
click at [40, 275] on link "Settings" at bounding box center [65, 286] width 120 height 23
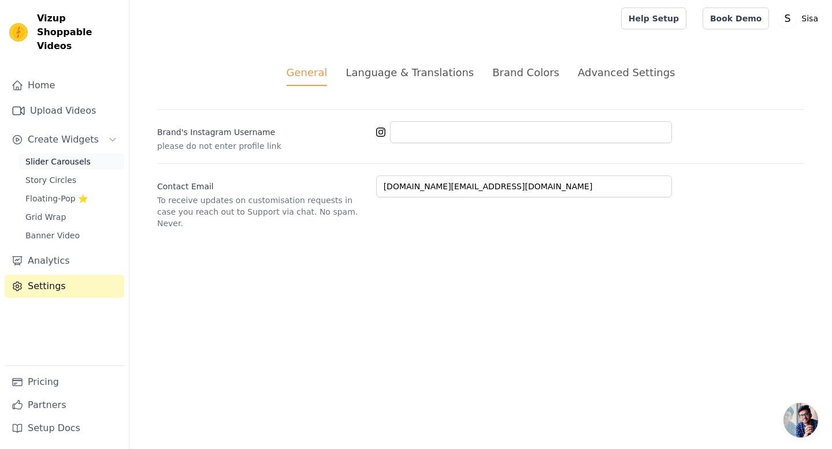
click at [53, 156] on span "Slider Carousels" at bounding box center [57, 162] width 65 height 12
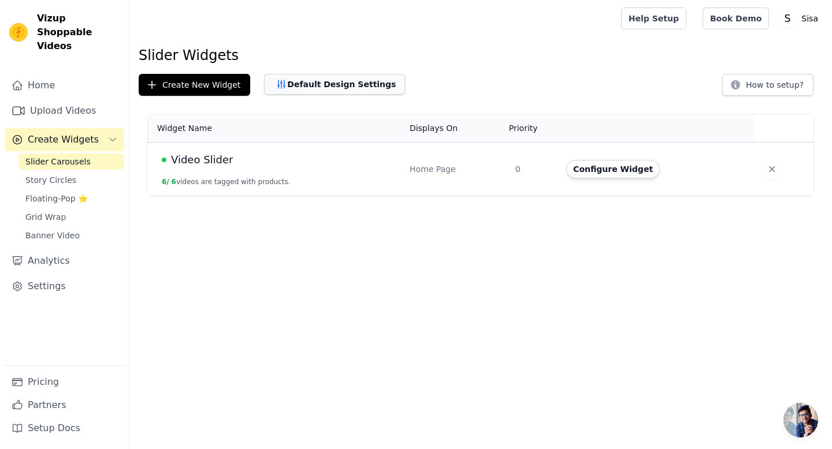
click at [332, 85] on button "Default Design Settings" at bounding box center [334, 84] width 141 height 21
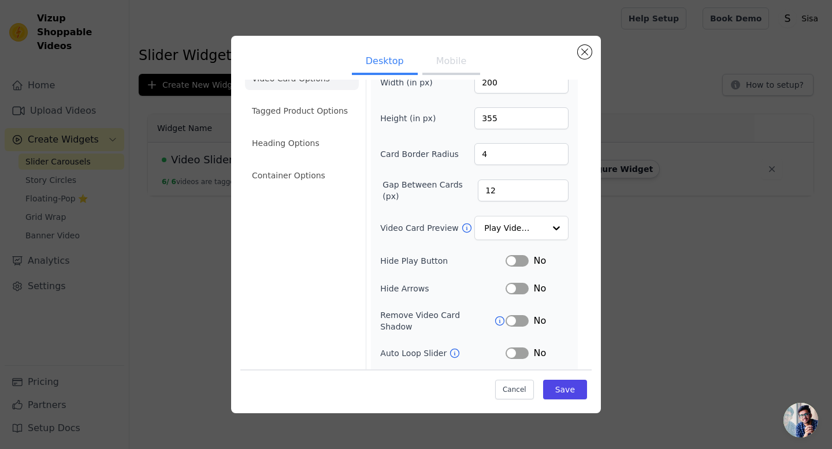
scroll to position [94, 0]
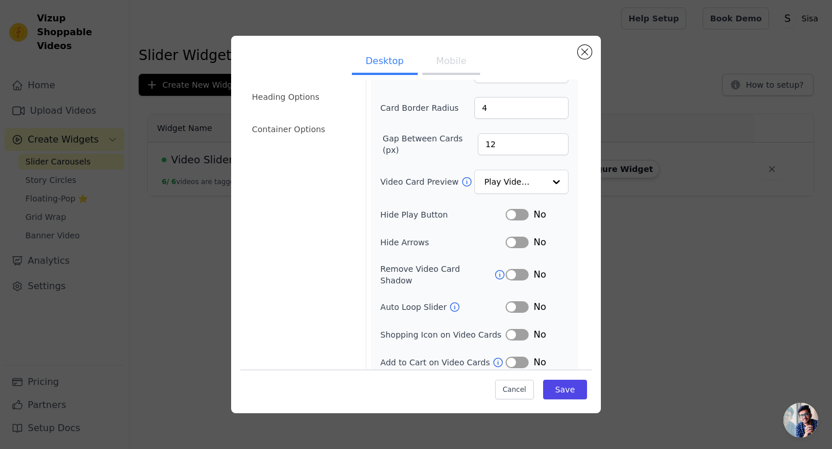
click at [518, 302] on button "Label" at bounding box center [516, 308] width 23 height 12
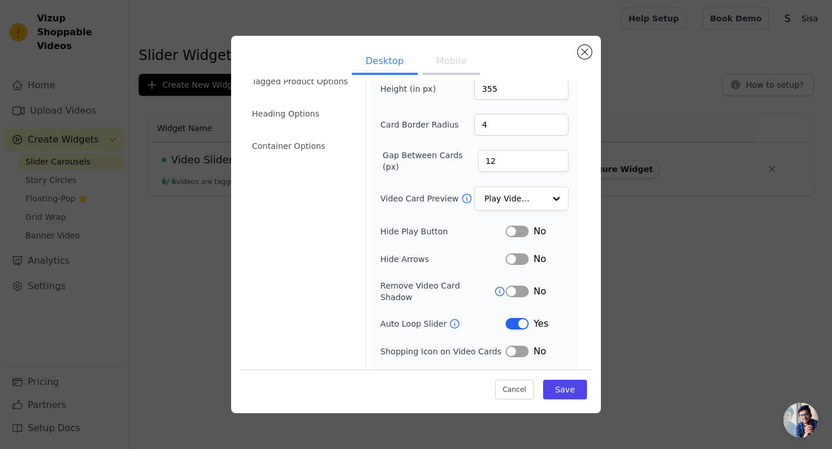
scroll to position [75, 0]
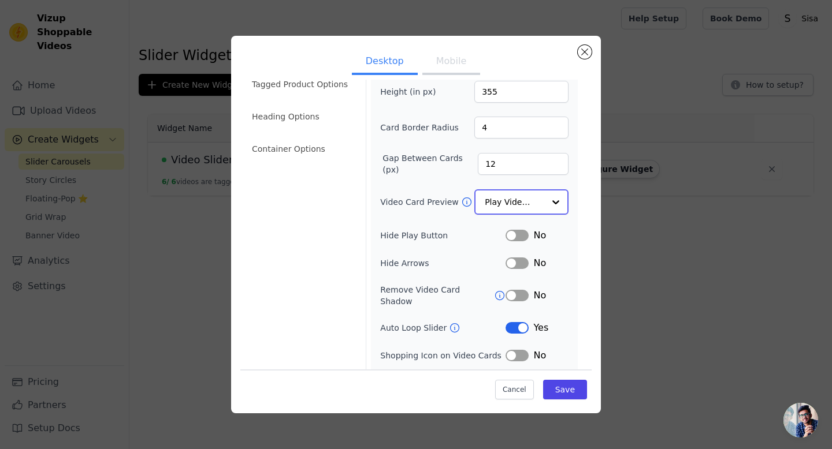
click at [560, 200] on div at bounding box center [555, 202] width 23 height 23
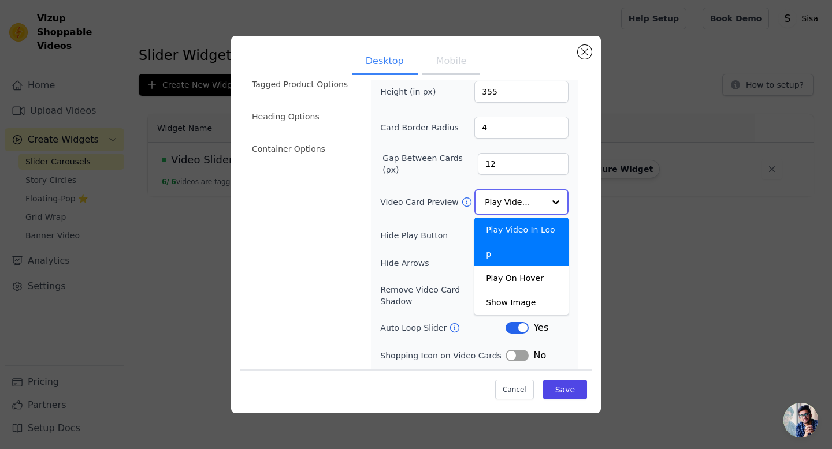
click at [541, 230] on div "Play Video In Loop" at bounding box center [521, 242] width 94 height 49
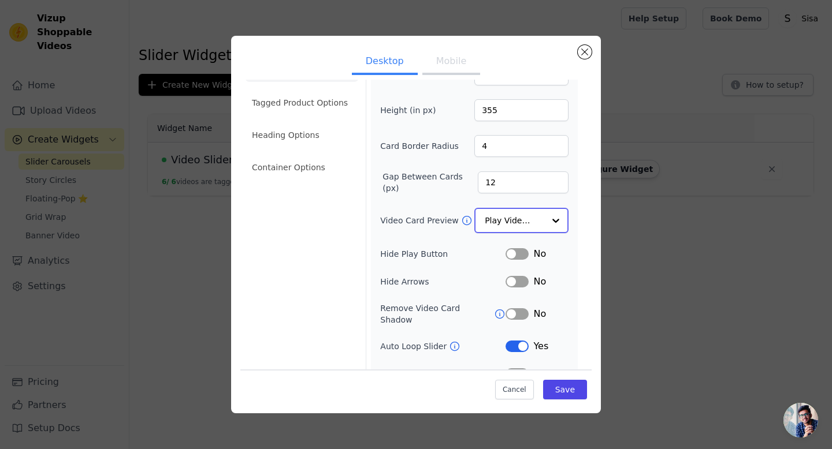
scroll to position [95, 0]
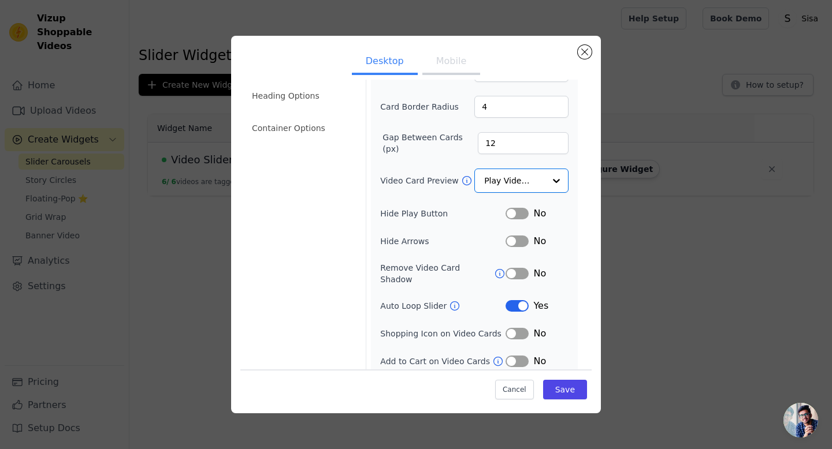
click at [519, 210] on button "Label" at bounding box center [516, 214] width 23 height 12
click at [516, 246] on button "Label" at bounding box center [516, 243] width 23 height 12
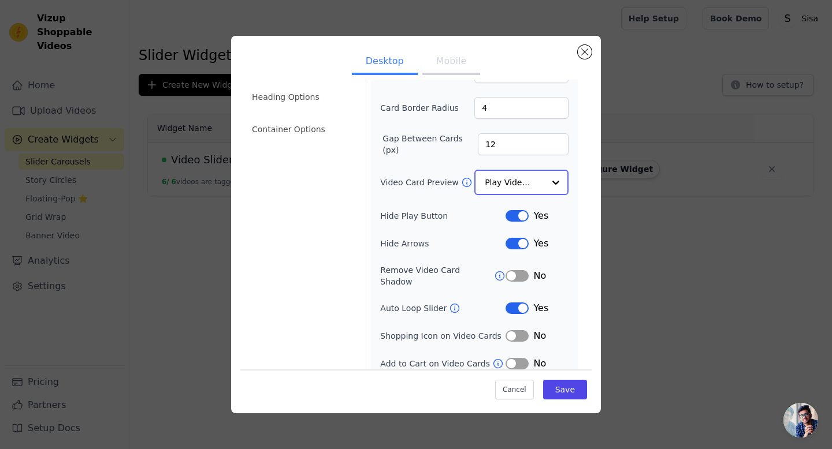
click at [558, 181] on div at bounding box center [555, 182] width 23 height 23
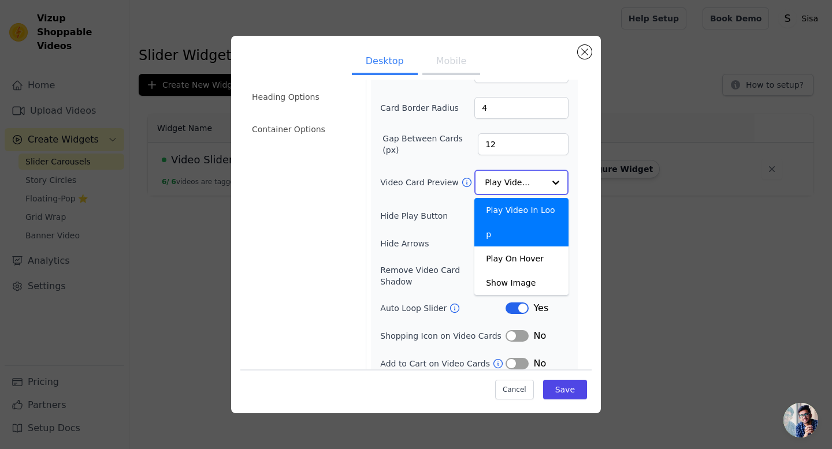
click at [533, 218] on div "Play Video In Loop" at bounding box center [521, 222] width 94 height 49
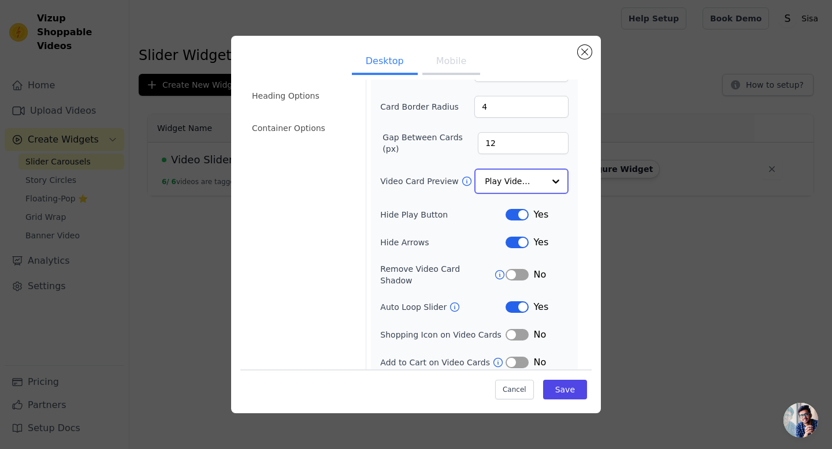
scroll to position [0, 0]
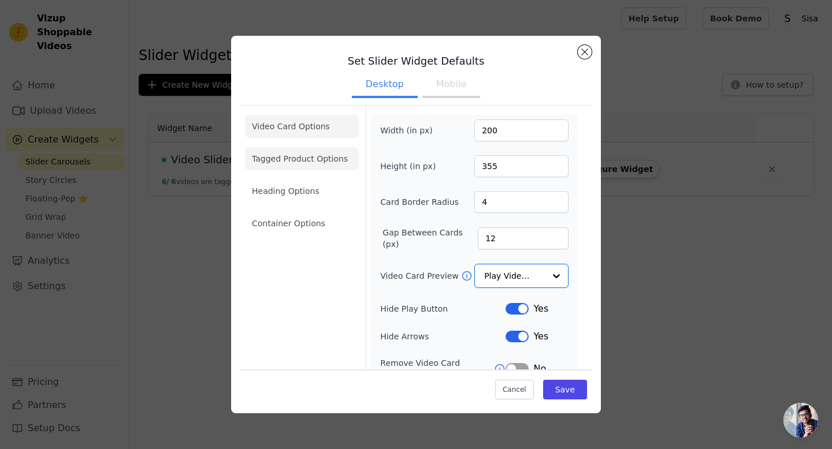
click at [299, 212] on li "Tagged Product Options" at bounding box center [302, 223] width 114 height 23
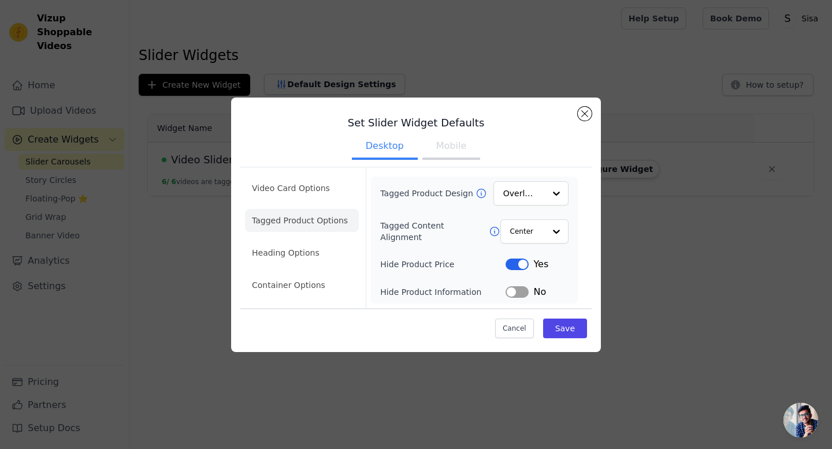
click at [519, 266] on button "Label" at bounding box center [516, 265] width 23 height 12
click at [521, 292] on button "Label" at bounding box center [516, 293] width 23 height 12
click at [300, 254] on li "Heading Options" at bounding box center [302, 252] width 114 height 23
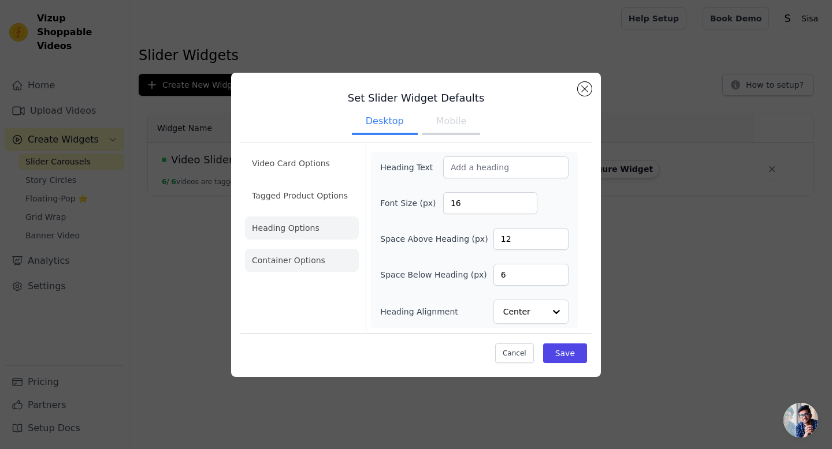
click at [297, 263] on li "Container Options" at bounding box center [302, 260] width 114 height 23
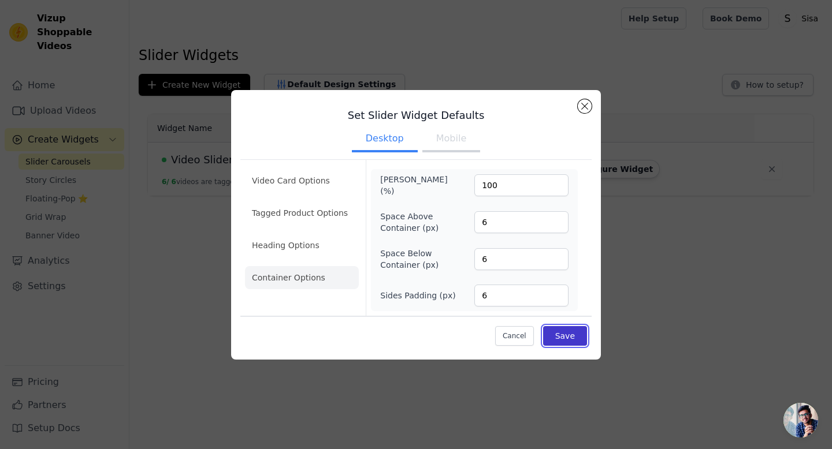
click at [559, 331] on button "Save" at bounding box center [565, 336] width 44 height 20
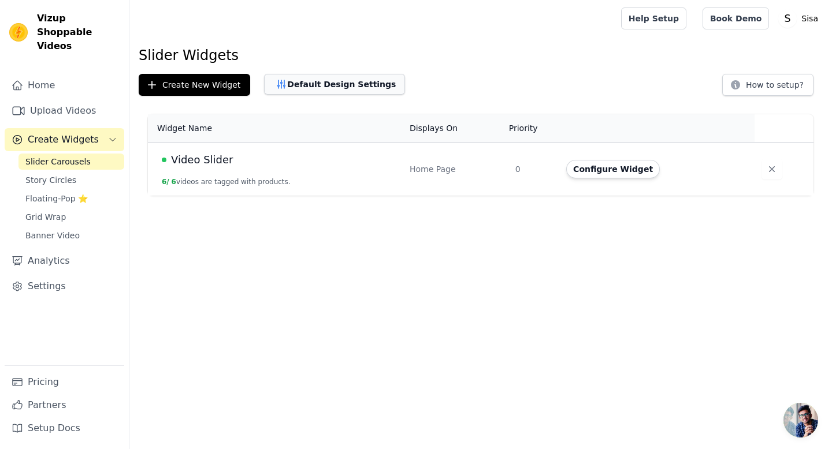
click at [323, 83] on button "Default Design Settings" at bounding box center [334, 84] width 141 height 21
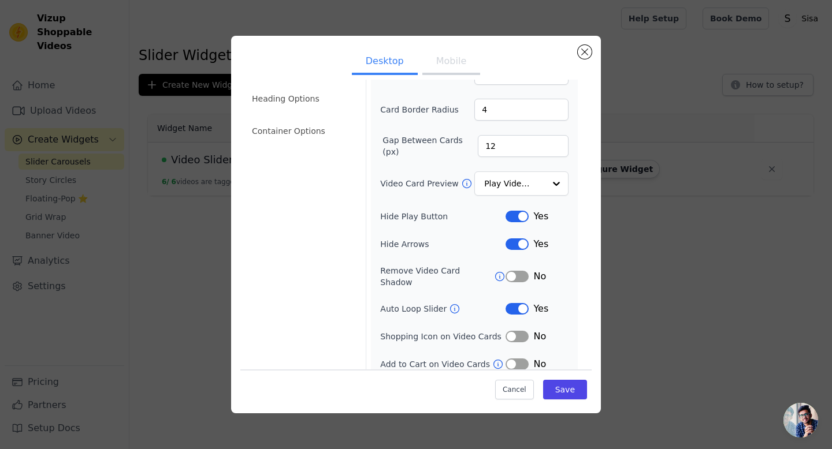
scroll to position [94, 0]
click at [522, 241] on button "Label" at bounding box center [516, 243] width 23 height 12
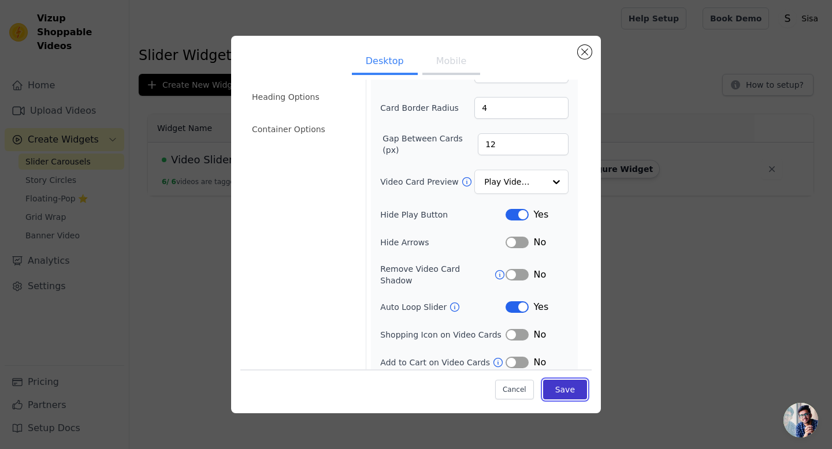
click at [572, 387] on button "Save" at bounding box center [565, 390] width 44 height 20
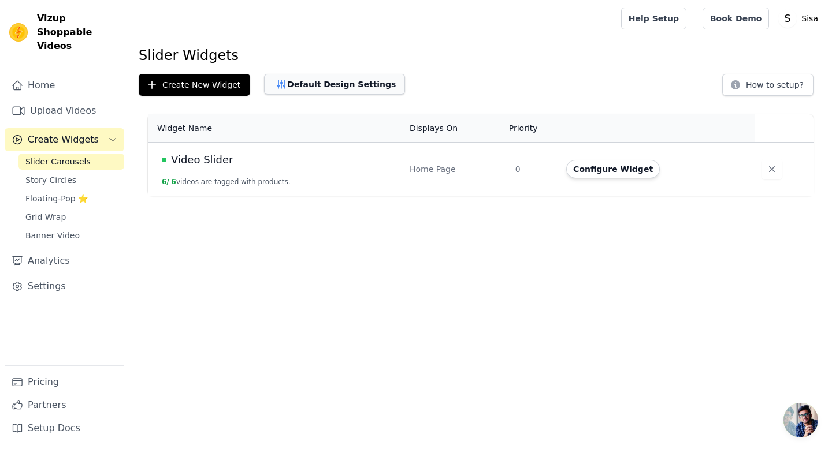
click at [307, 86] on button "Default Design Settings" at bounding box center [334, 84] width 141 height 21
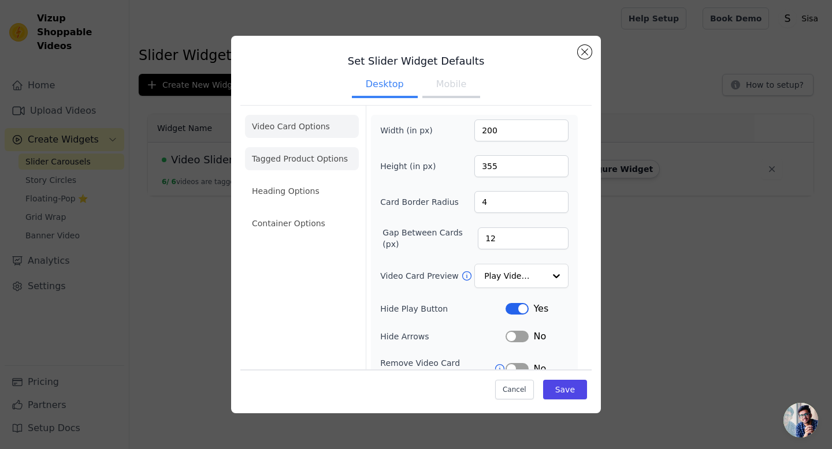
click at [304, 212] on li "Tagged Product Options" at bounding box center [302, 223] width 114 height 23
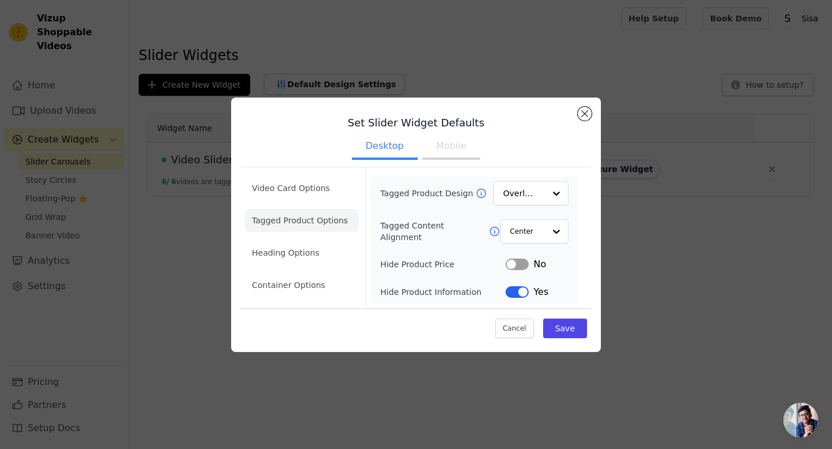
click at [518, 292] on button "Label" at bounding box center [516, 293] width 23 height 12
click at [570, 329] on button "Save" at bounding box center [565, 329] width 44 height 20
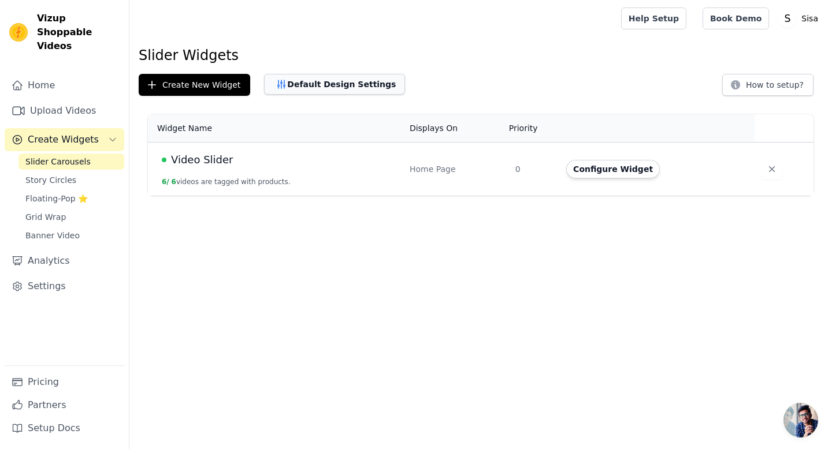
click at [314, 84] on button "Default Design Settings" at bounding box center [334, 84] width 141 height 21
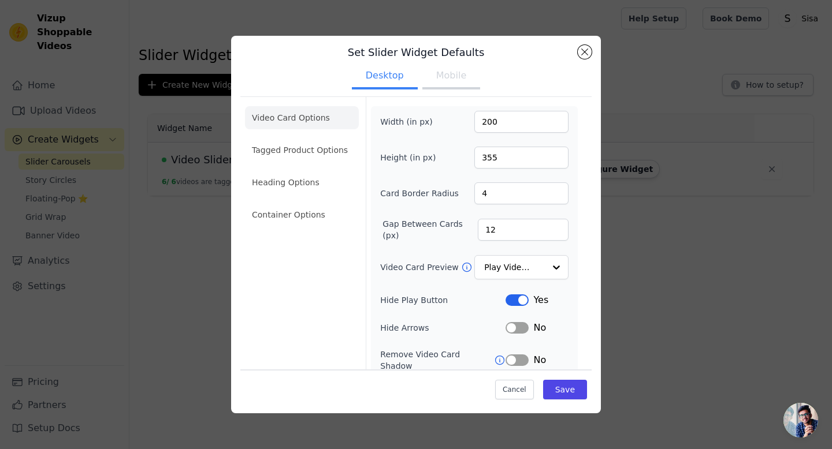
scroll to position [0, 0]
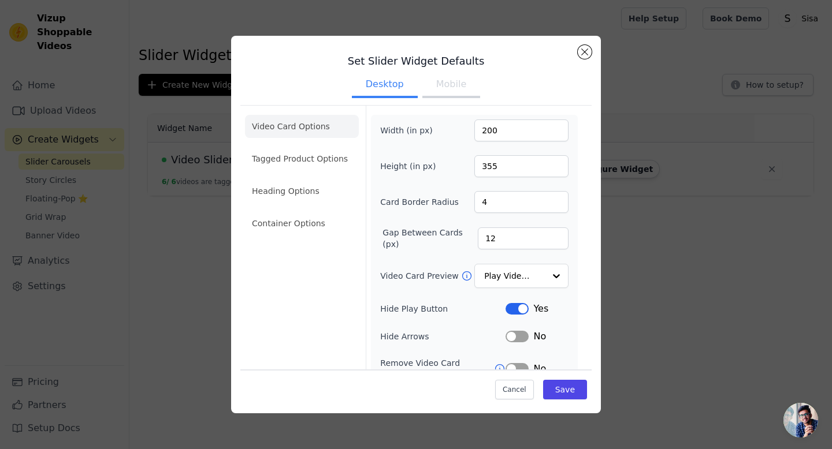
click at [456, 84] on button "Mobile" at bounding box center [451, 85] width 58 height 25
click at [392, 83] on button "Desktop" at bounding box center [385, 85] width 66 height 25
click at [296, 223] on li "Container Options" at bounding box center [302, 223] width 114 height 23
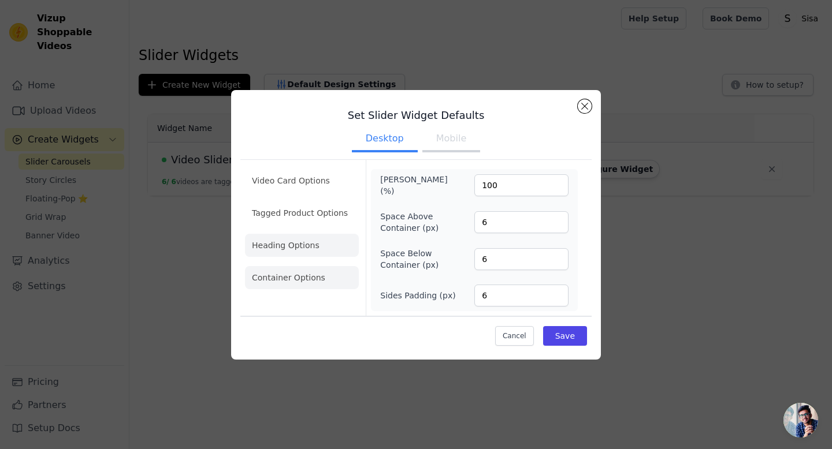
click at [291, 247] on li "Heading Options" at bounding box center [302, 245] width 114 height 23
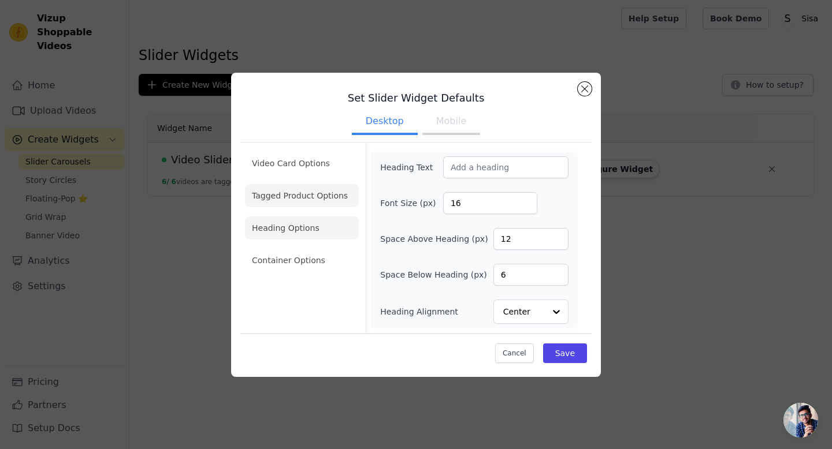
click at [293, 249] on li "Tagged Product Options" at bounding box center [302, 260] width 114 height 23
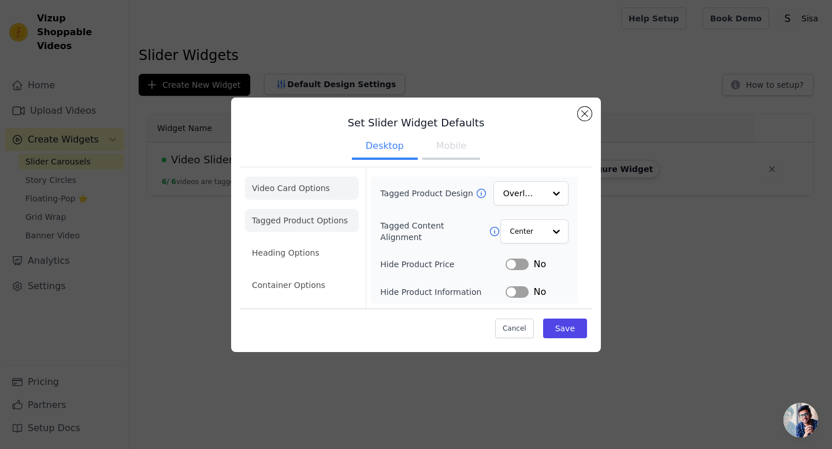
click at [288, 209] on li "Video Card Options" at bounding box center [302, 220] width 114 height 23
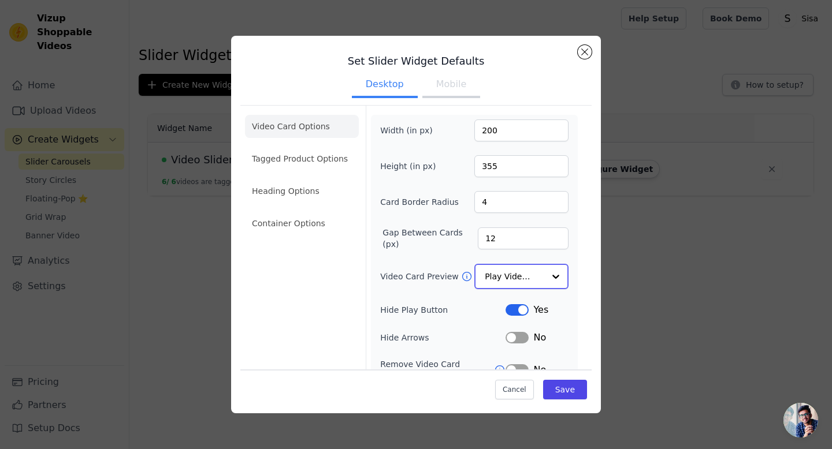
click at [528, 281] on input "Video Card Preview" at bounding box center [514, 276] width 59 height 23
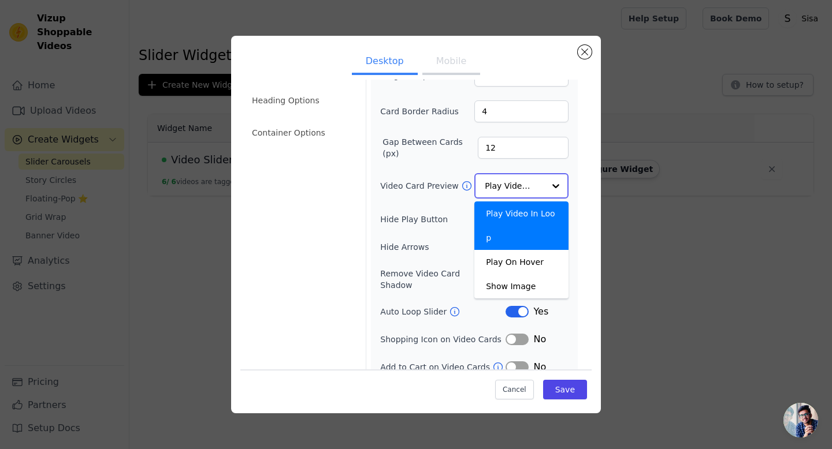
scroll to position [95, 0]
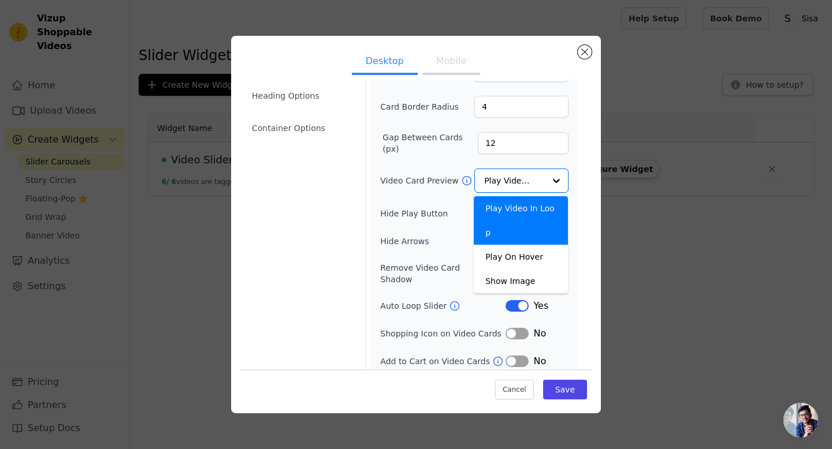
click at [414, 236] on div "Hide Arrows Label No" at bounding box center [474, 242] width 188 height 14
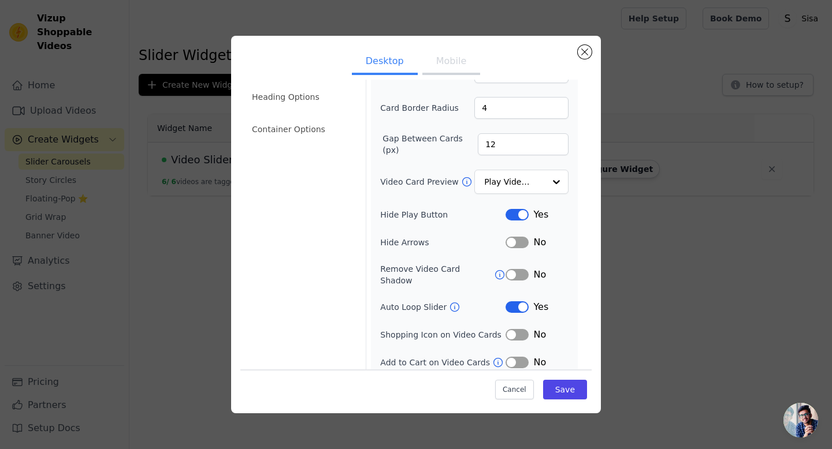
click at [518, 302] on button "Label" at bounding box center [516, 308] width 23 height 12
click at [571, 394] on button "Save" at bounding box center [565, 390] width 44 height 20
